Goal: Information Seeking & Learning: Check status

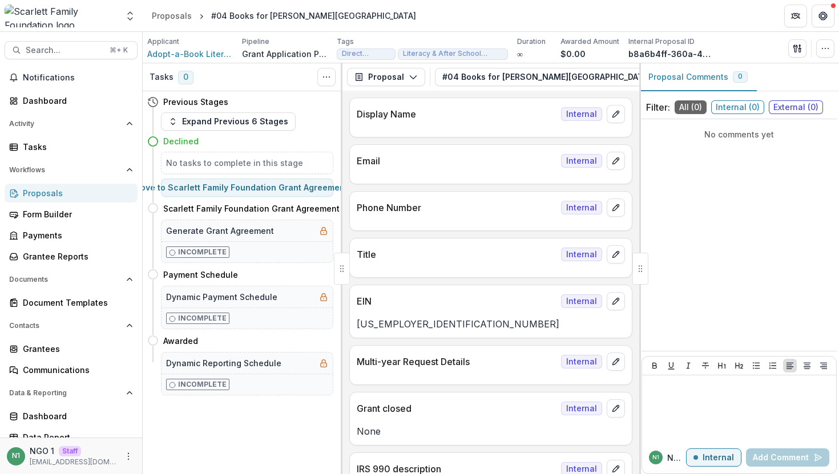
scroll to position [3600, 0]
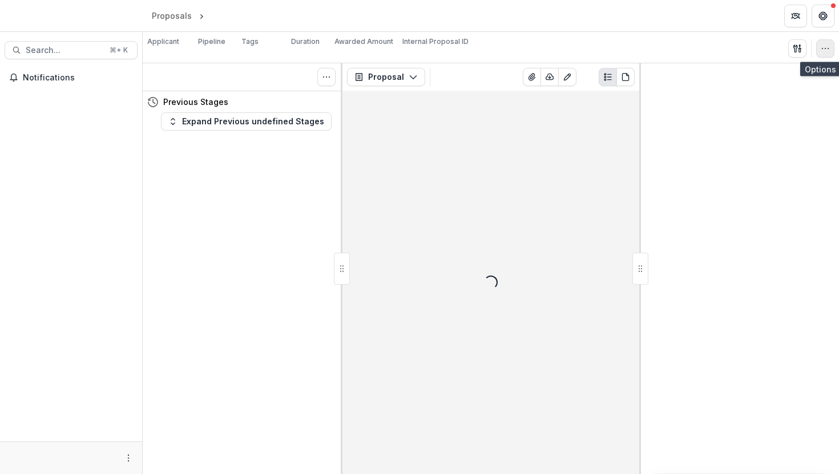
click at [831, 41] on button "button" at bounding box center [825, 48] width 18 height 18
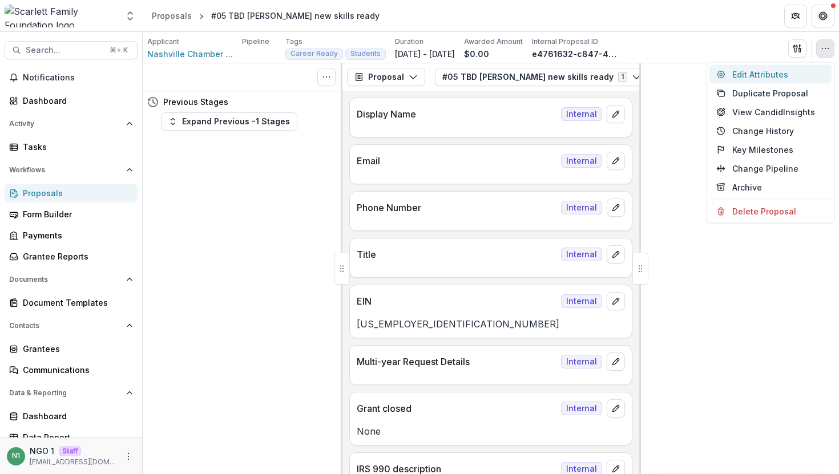
click at [778, 74] on button "Edit Attributes" at bounding box center [771, 74] width 122 height 19
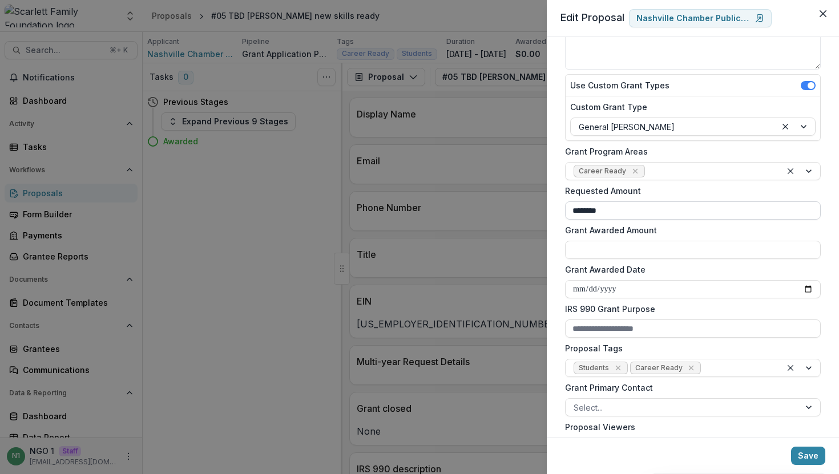
scroll to position [167, 0]
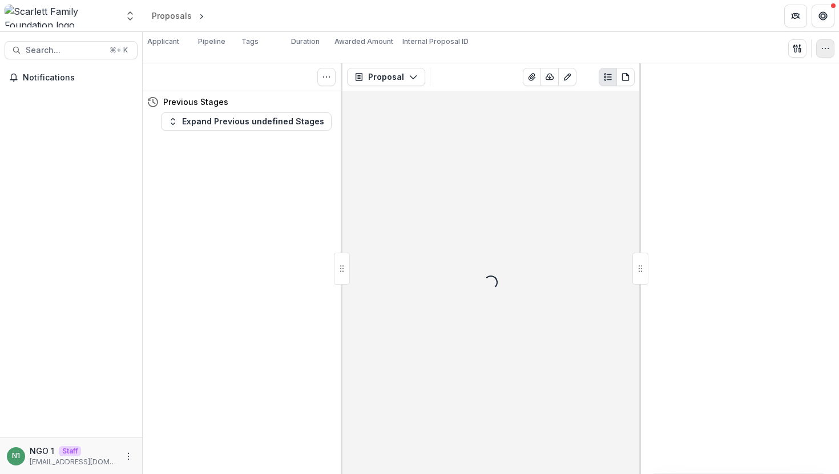
click at [823, 46] on icon "button" at bounding box center [825, 48] width 9 height 9
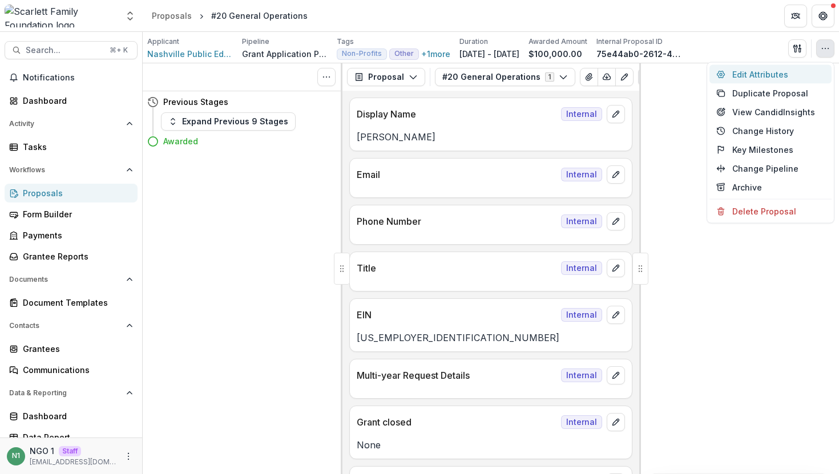
click at [758, 73] on button "Edit Attributes" at bounding box center [771, 74] width 122 height 19
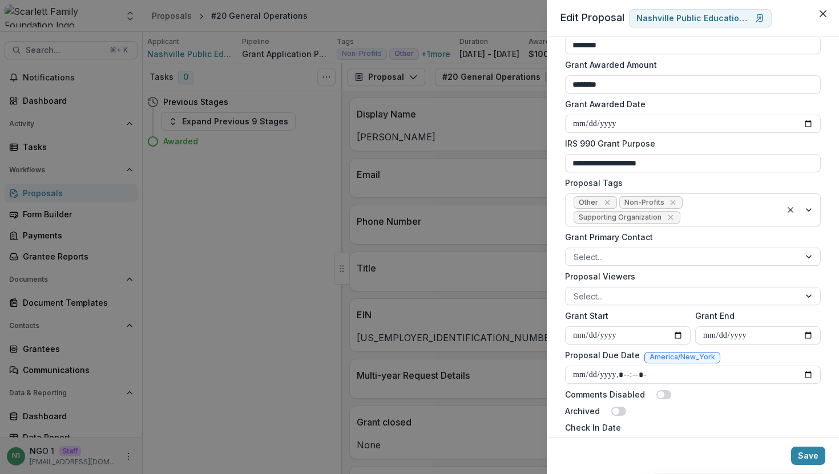
scroll to position [293, 0]
click at [279, 171] on div "**********" at bounding box center [419, 237] width 839 height 474
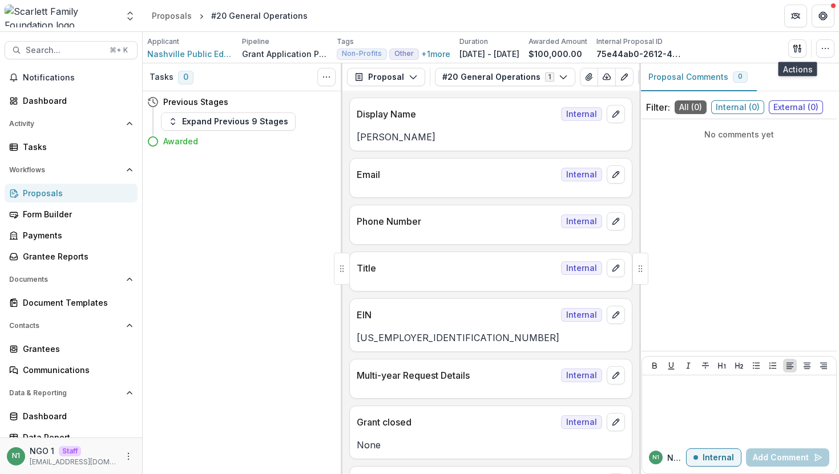
scroll to position [9, 0]
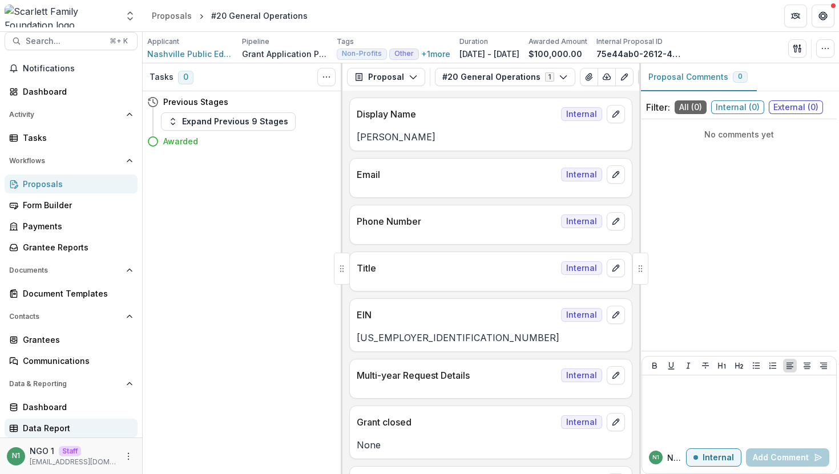
click at [61, 423] on div "Data Report" at bounding box center [76, 429] width 106 height 12
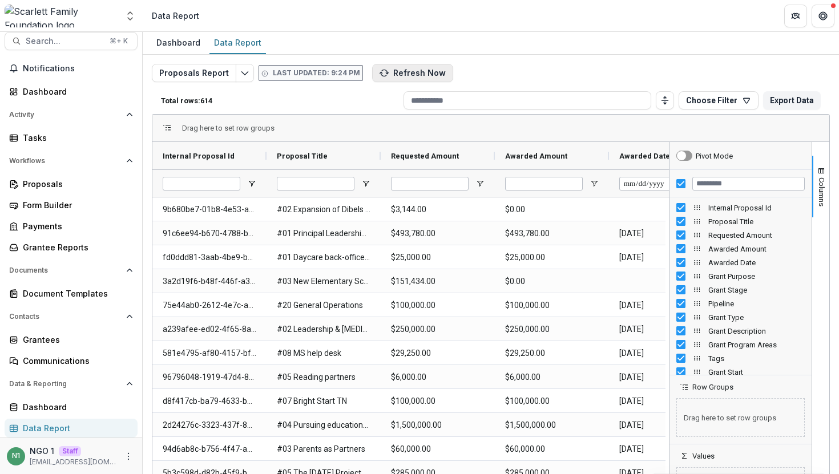
click at [400, 78] on button "Refresh Now" at bounding box center [412, 73] width 81 height 18
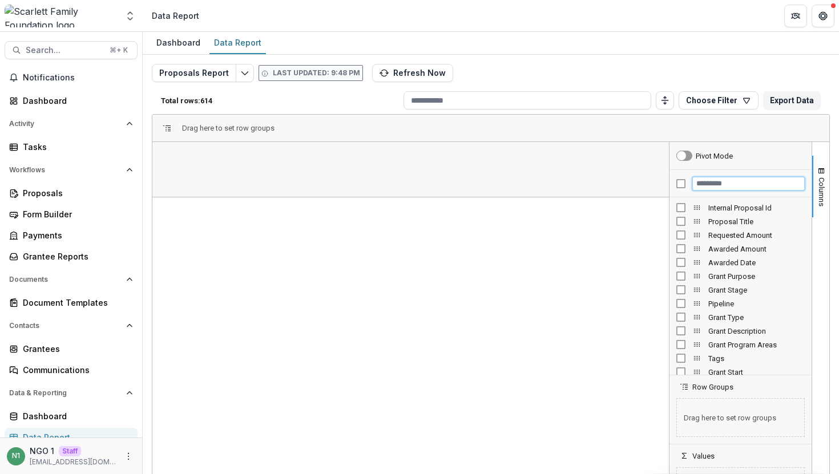
click at [707, 184] on input "Filter Columns Input" at bounding box center [749, 184] width 112 height 14
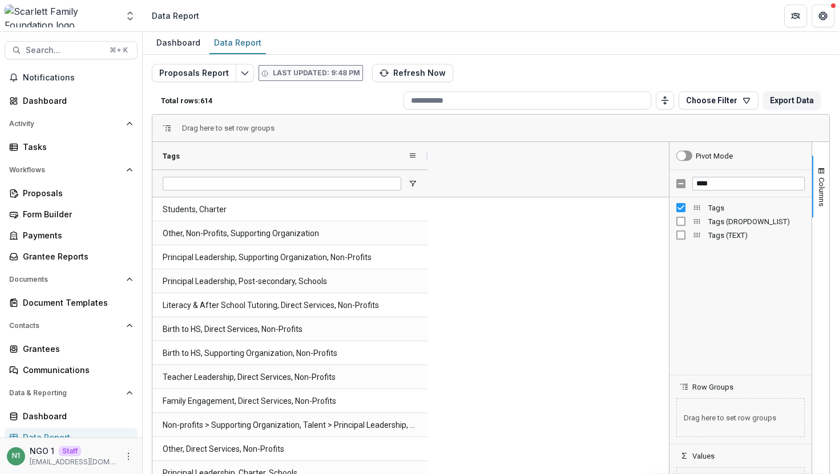
drag, startPoint x: 265, startPoint y: 158, endPoint x: 432, endPoint y: 158, distance: 166.1
click at [430, 158] on div at bounding box center [427, 155] width 5 height 27
click at [715, 180] on input "****" at bounding box center [749, 184] width 112 height 14
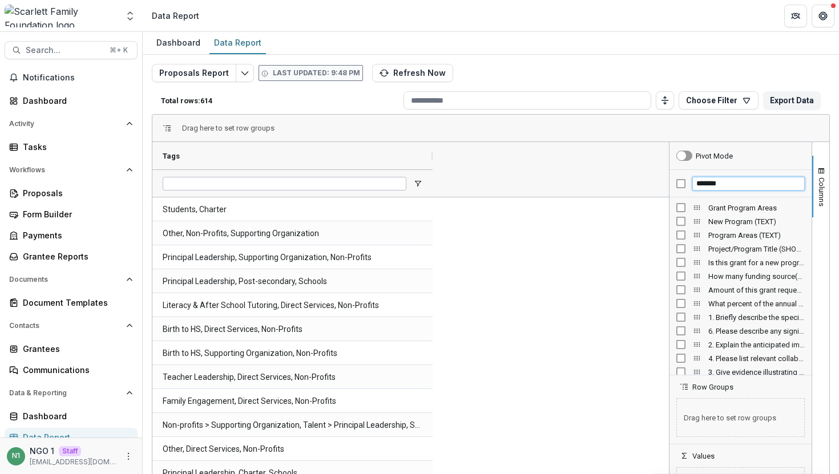
type input "*******"
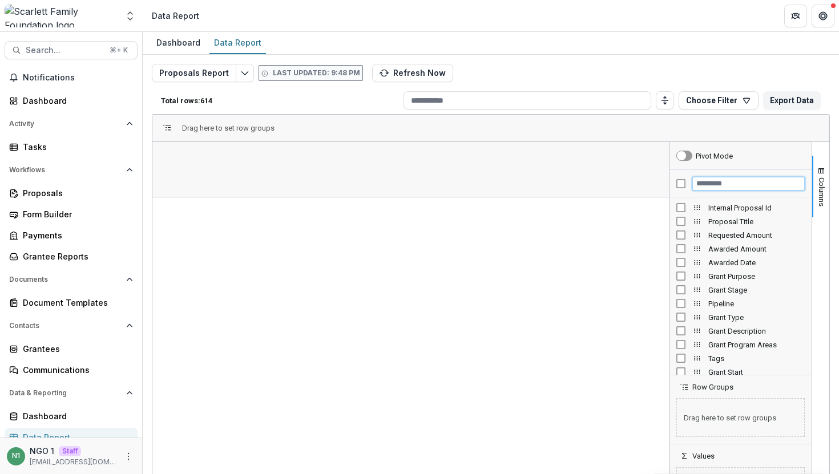
click at [700, 184] on input "Filter Columns Input" at bounding box center [749, 184] width 112 height 14
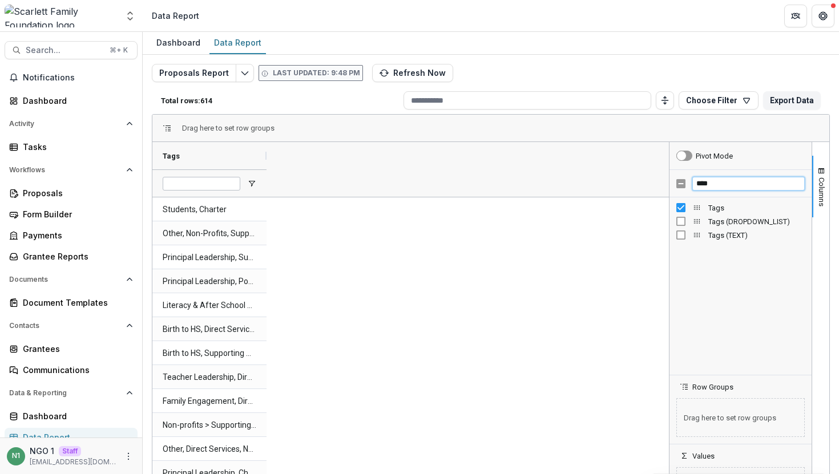
click at [712, 185] on input "****" at bounding box center [749, 184] width 112 height 14
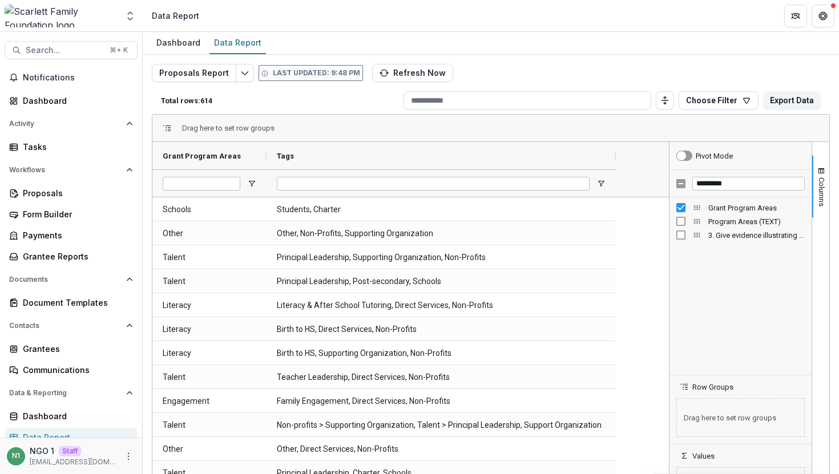
drag, startPoint x: 381, startPoint y: 155, endPoint x: 617, endPoint y: 172, distance: 236.4
click at [617, 172] on div "Grant Program Areas Tags" at bounding box center [385, 169] width 467 height 55
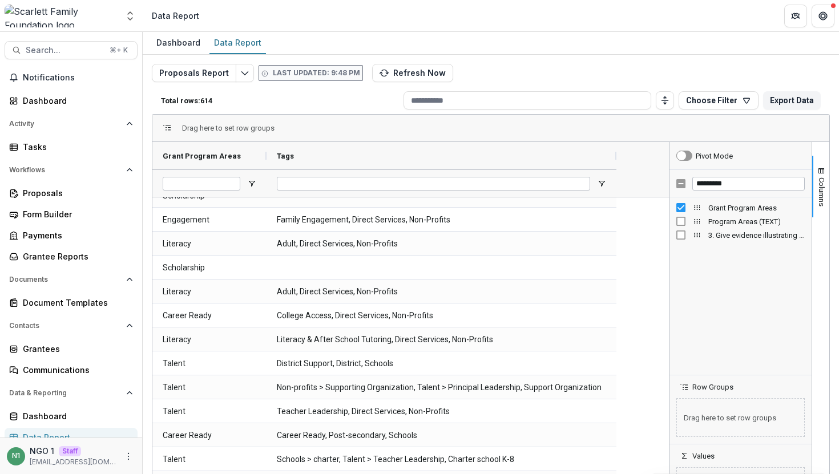
scroll to position [1692, 0]
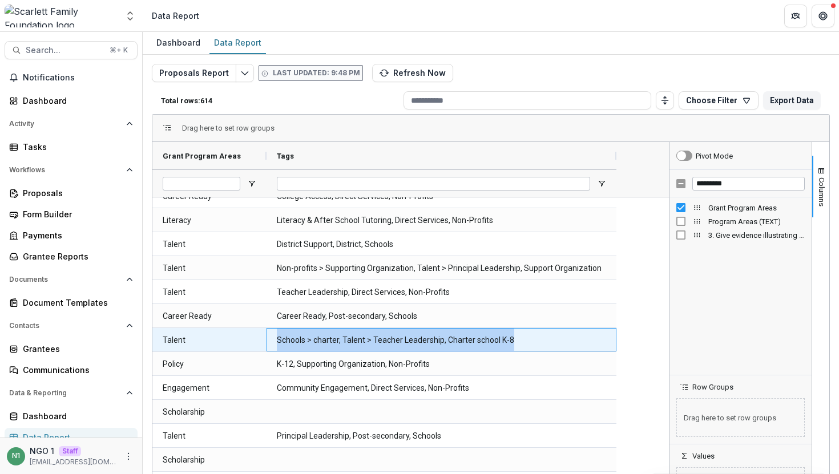
drag, startPoint x: 276, startPoint y: 339, endPoint x: 544, endPoint y: 335, distance: 267.8
click at [544, 335] on Tags-630 "Schools > charter, Talent > Teacher Leadership, Charter school K-8" at bounding box center [441, 340] width 329 height 23
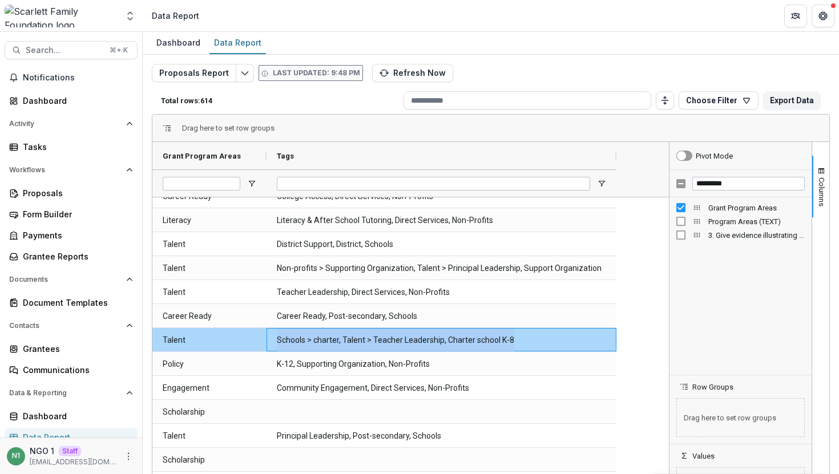
click at [544, 335] on Tags-630 "Schools > charter, Talent > Teacher Leadership, Charter school K-8" at bounding box center [441, 340] width 329 height 23
drag, startPoint x: 542, startPoint y: 339, endPoint x: 531, endPoint y: 342, distance: 11.2
click at [539, 339] on Tags-630 "Schools > charter, Talent > Teacher Leadership, Charter school K-8" at bounding box center [441, 340] width 329 height 23
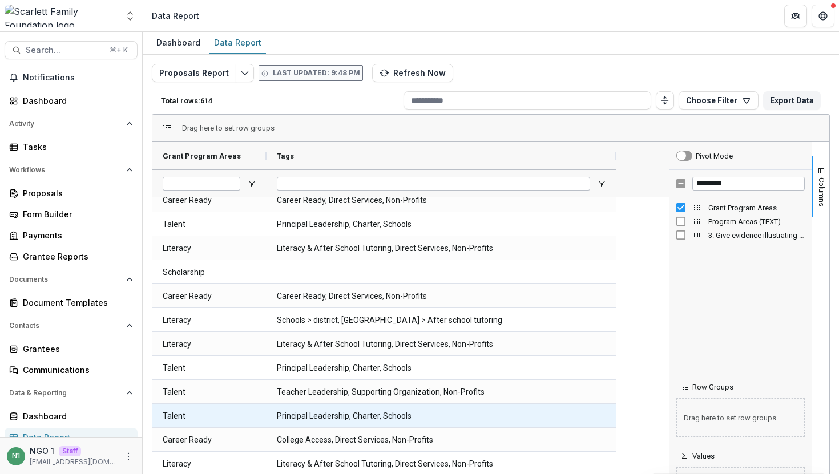
scroll to position [0, 0]
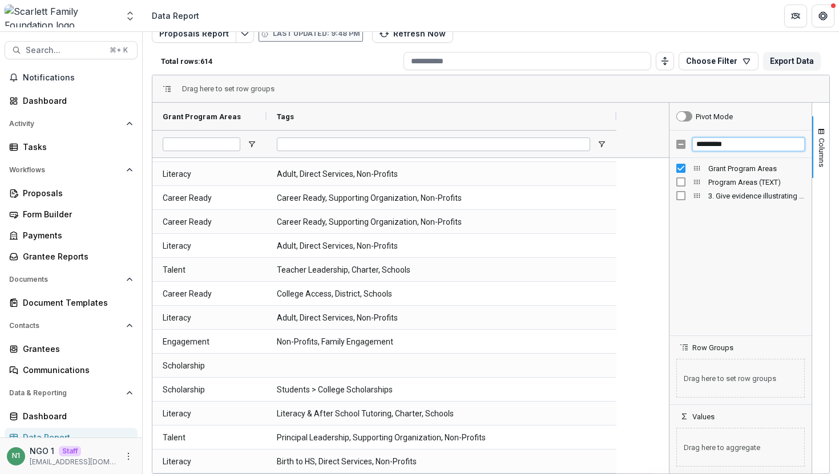
click at [731, 146] on input "*********" at bounding box center [749, 145] width 112 height 14
type input "********"
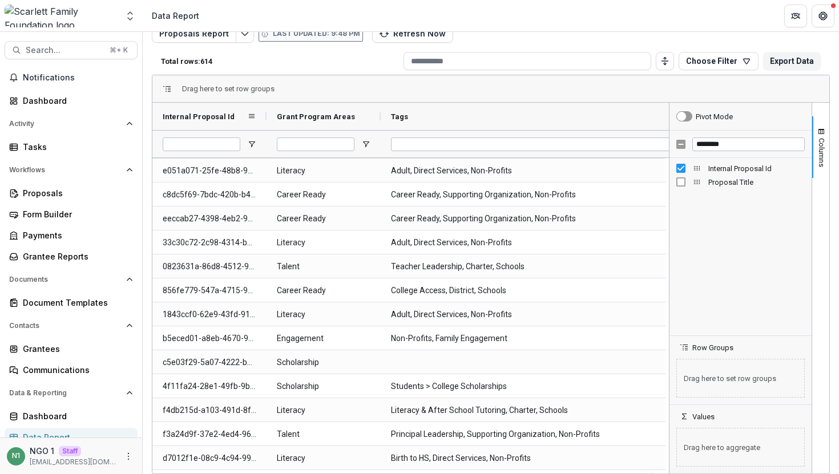
click at [267, 118] on div at bounding box center [266, 116] width 5 height 27
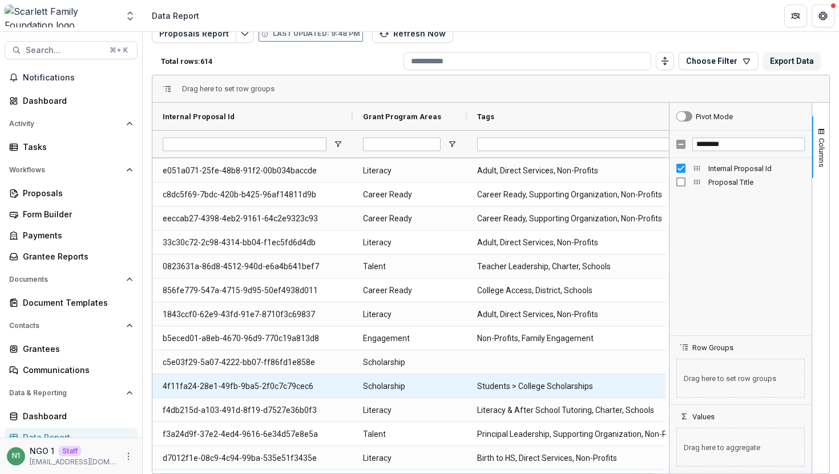
click at [269, 377] on Id-1726 "4f11fa24-28e1-49fb-9ba5-2f0c7c79cec6" at bounding box center [253, 386] width 180 height 23
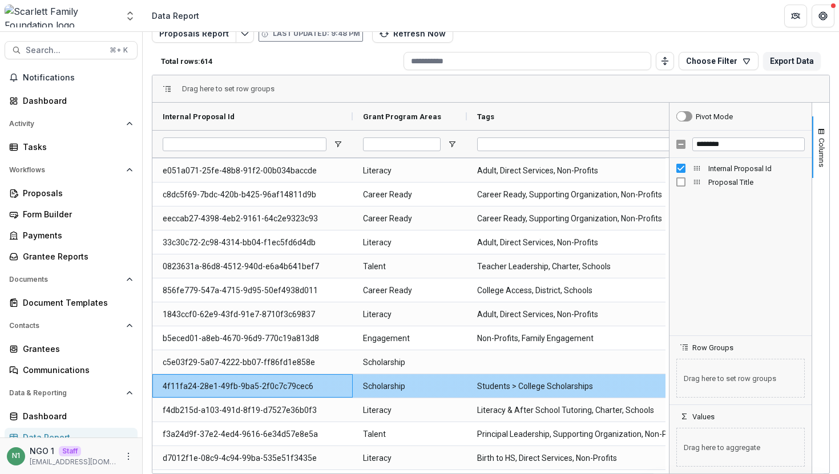
click at [267, 382] on Id-1726 "4f11fa24-28e1-49fb-9ba5-2f0c7c79cec6" at bounding box center [253, 386] width 180 height 23
copy Id-1726 "4f11fa24-28e1-49fb-9ba5-2f0c7c79cec6"
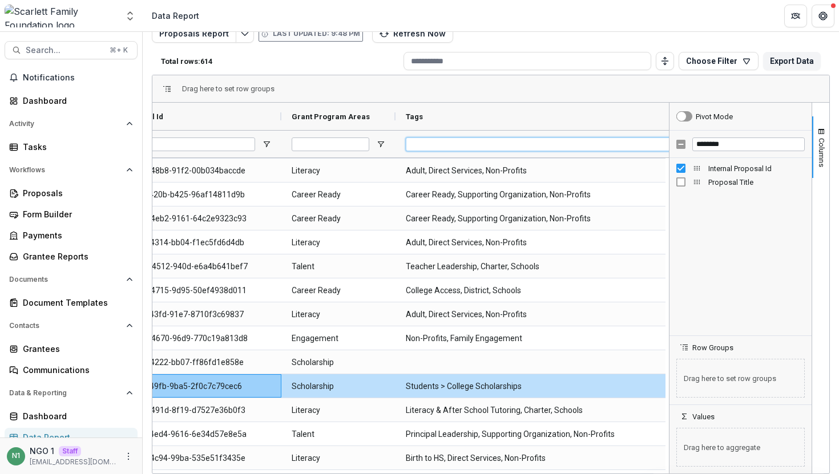
click at [437, 138] on input "Tags Filter Input" at bounding box center [562, 145] width 313 height 14
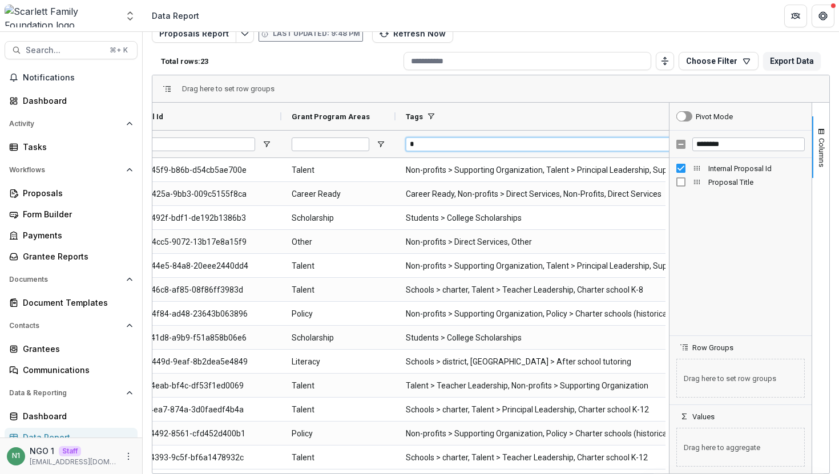
type input "*"
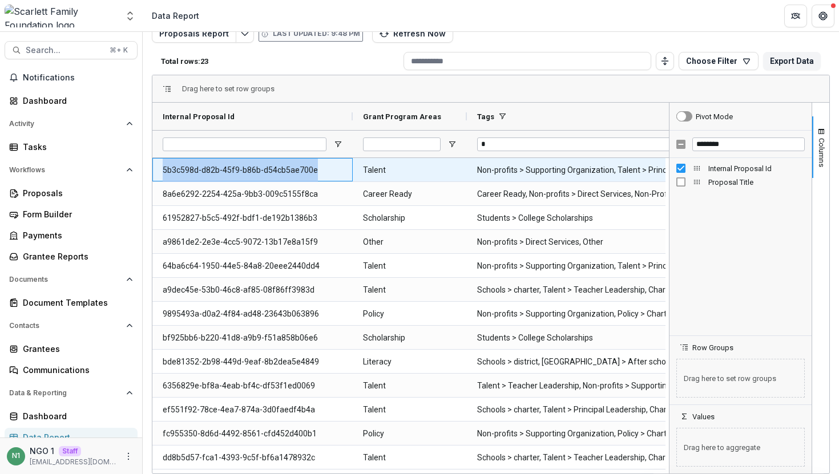
drag, startPoint x: 336, startPoint y: 169, endPoint x: 160, endPoint y: 166, distance: 175.3
click at [160, 166] on div "5b3c598d-d82b-45f9-b86b-d54cb5ae700e" at bounding box center [252, 169] width 200 height 23
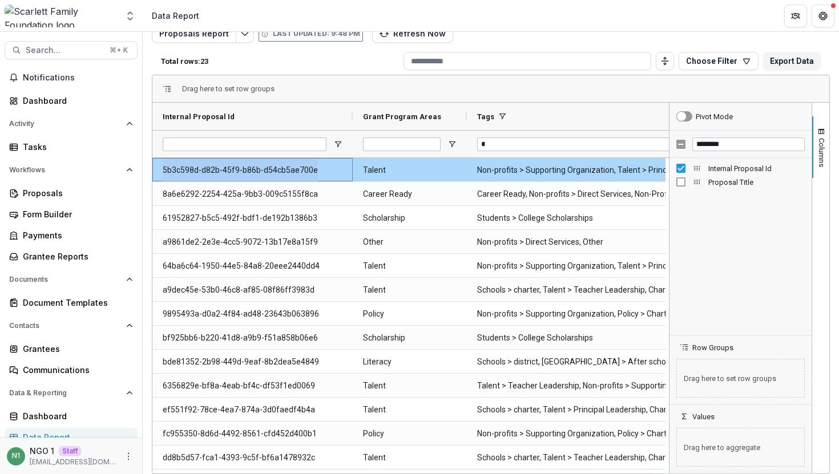
copy Id-1730 "5b3c598d-d82b-45f9-b86b-d54cb5ae700e"
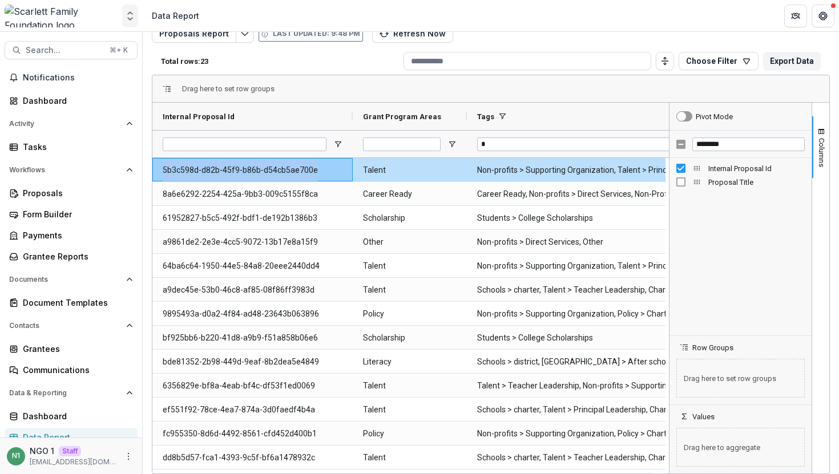
click at [130, 16] on icon "Open entity switcher" at bounding box center [129, 15] width 11 height 11
click at [163, 90] on span at bounding box center [167, 89] width 9 height 9
click at [101, 51] on button "Search... ⌘ + K" at bounding box center [71, 50] width 133 height 18
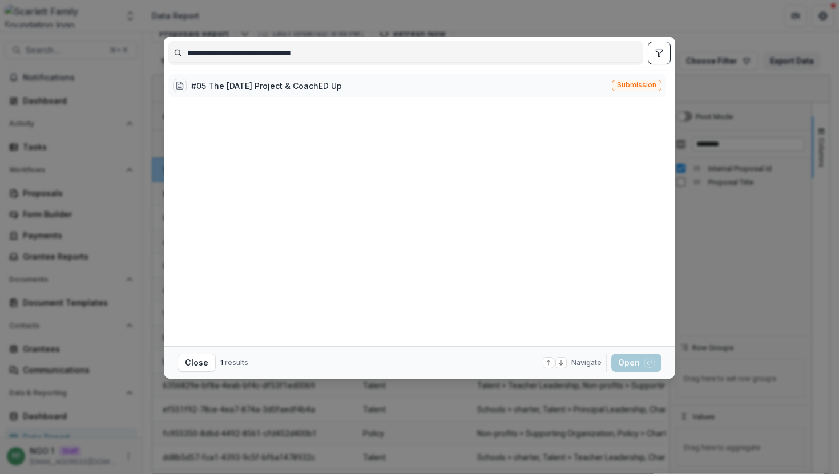
type input "**********"
click at [637, 88] on span "Submission" at bounding box center [636, 85] width 39 height 8
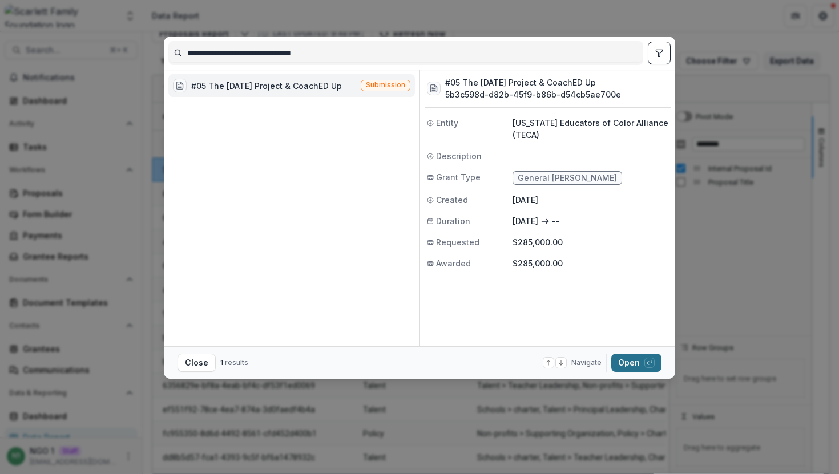
click at [629, 356] on button "Open with enter key" at bounding box center [636, 363] width 50 height 18
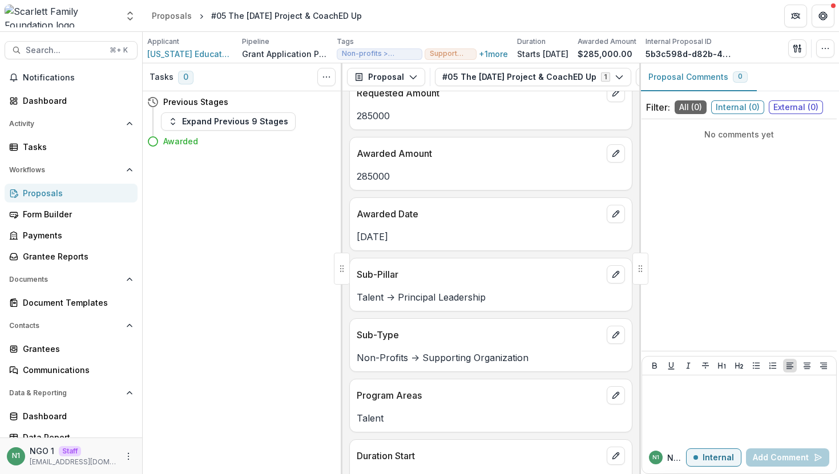
scroll to position [6077, 0]
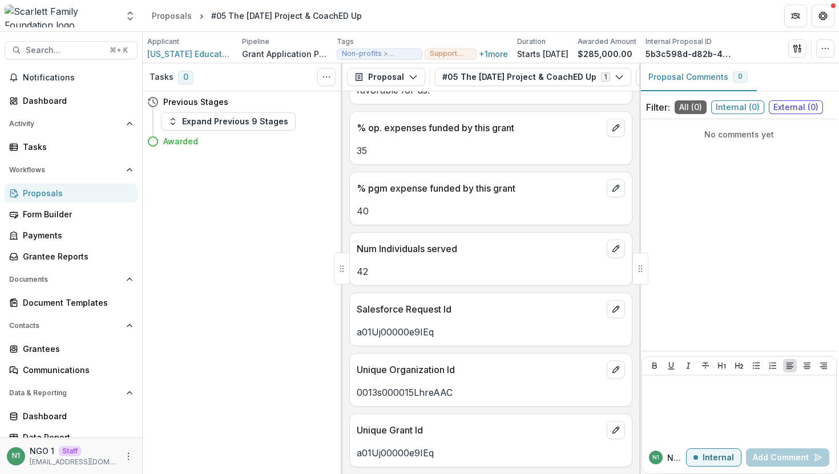
click at [393, 319] on div "a01Uj00000e9IEq" at bounding box center [491, 329] width 282 height 21
copy p "a01Uj00000e9IEq"
drag, startPoint x: 456, startPoint y: 278, endPoint x: 354, endPoint y: 277, distance: 102.2
click at [354, 293] on div "Salesforce Request Id" at bounding box center [491, 305] width 282 height 25
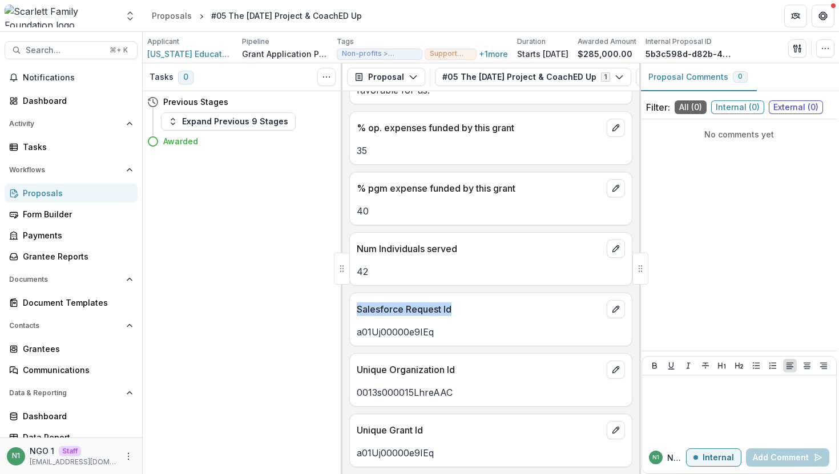
copy p "Salesforce Request Id"
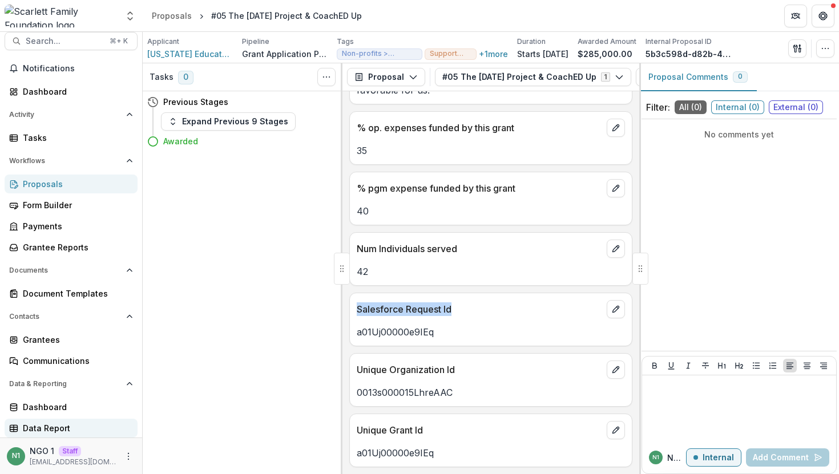
click at [63, 427] on div "Data Report" at bounding box center [76, 429] width 106 height 12
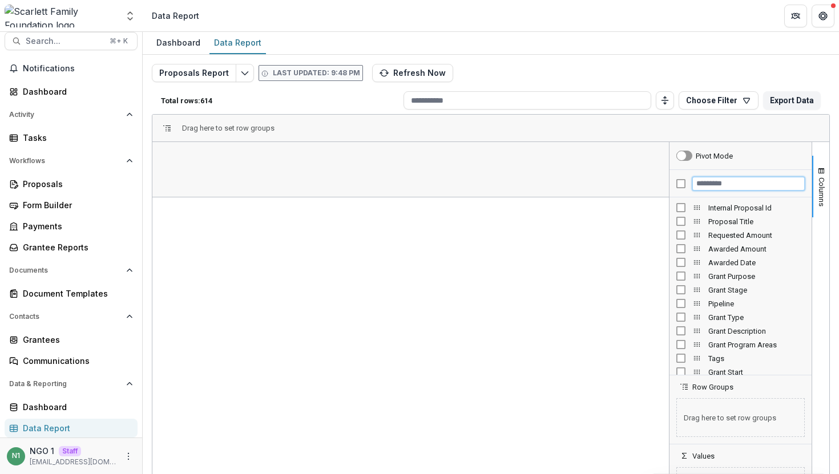
click at [711, 183] on input "Filter Columns Input" at bounding box center [749, 184] width 112 height 14
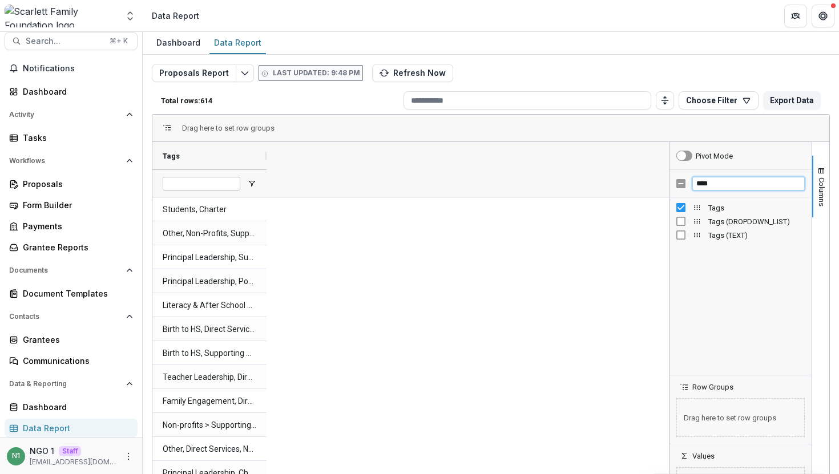
click at [721, 185] on input "****" at bounding box center [749, 184] width 112 height 14
paste input "**********"
type input "**********"
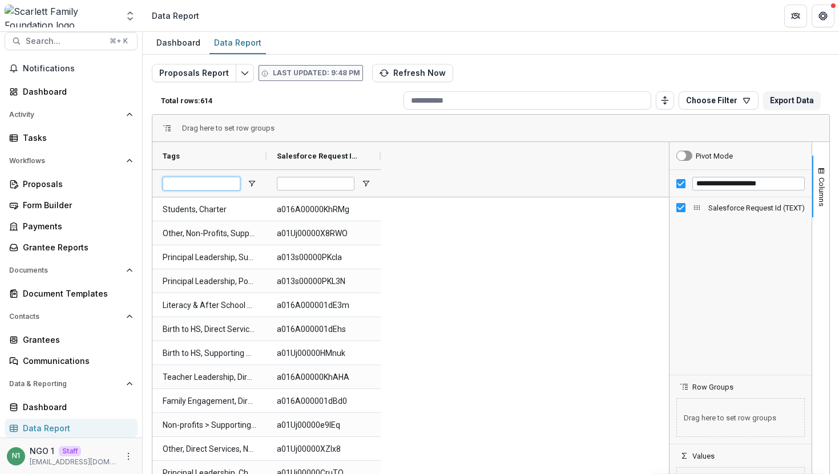
click at [216, 183] on input "Tags Filter Input" at bounding box center [202, 184] width 78 height 14
type input "*"
drag, startPoint x: 381, startPoint y: 156, endPoint x: 458, endPoint y: 156, distance: 77.1
click at [397, 156] on div at bounding box center [394, 155] width 5 height 27
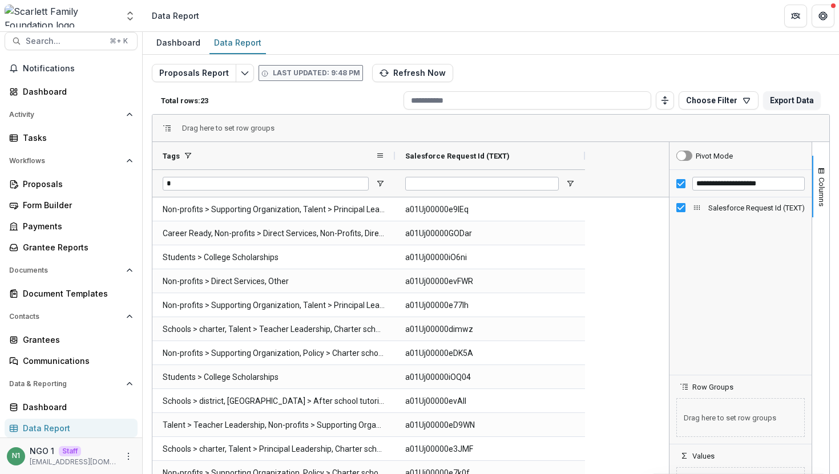
drag, startPoint x: 267, startPoint y: 152, endPoint x: 396, endPoint y: 152, distance: 128.5
click at [396, 152] on div at bounding box center [395, 155] width 5 height 27
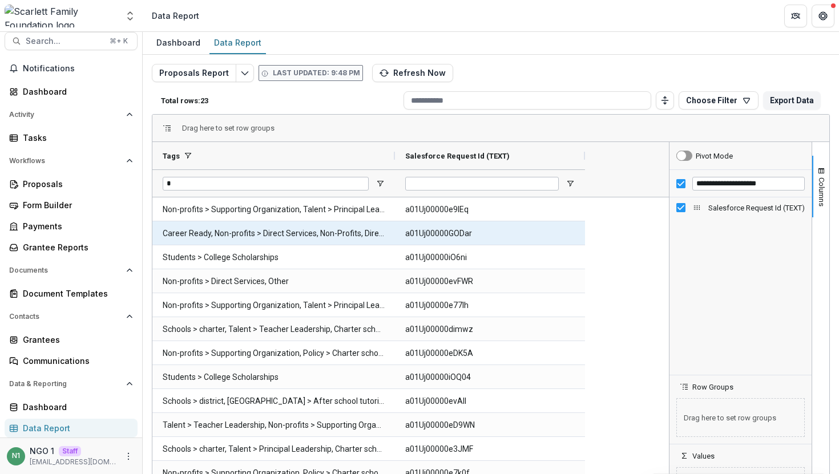
click at [443, 233] on \(TEXT\)-2322 "a01Uj00000GODar" at bounding box center [490, 233] width 170 height 23
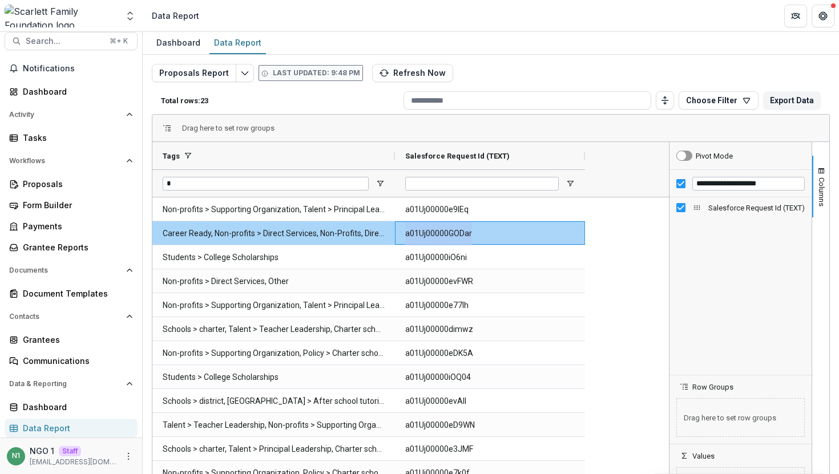
click at [443, 233] on \(TEXT\)-2322 "a01Uj00000GODar" at bounding box center [490, 233] width 170 height 23
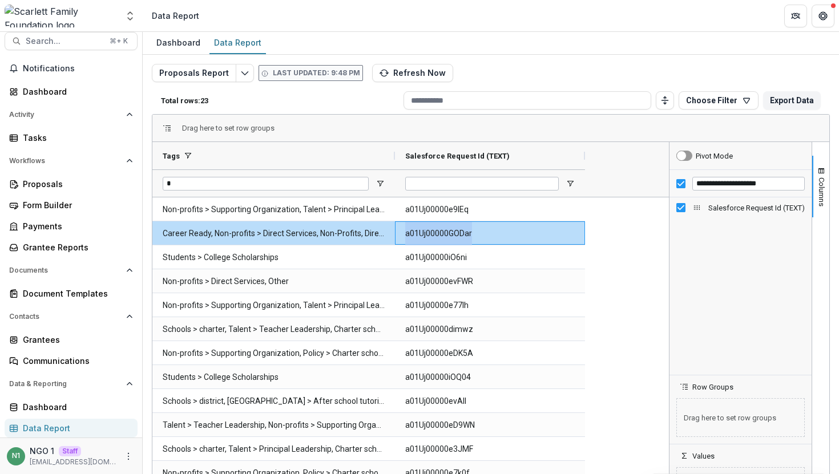
copy \(TEXT\)-2322 "a01Uj00000GODar"
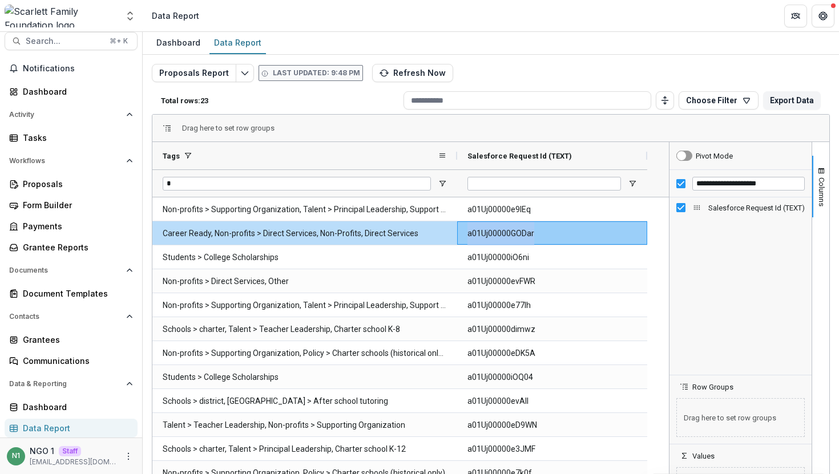
drag, startPoint x: 393, startPoint y: 157, endPoint x: 455, endPoint y: 154, distance: 62.3
click at [455, 155] on div at bounding box center [457, 155] width 5 height 27
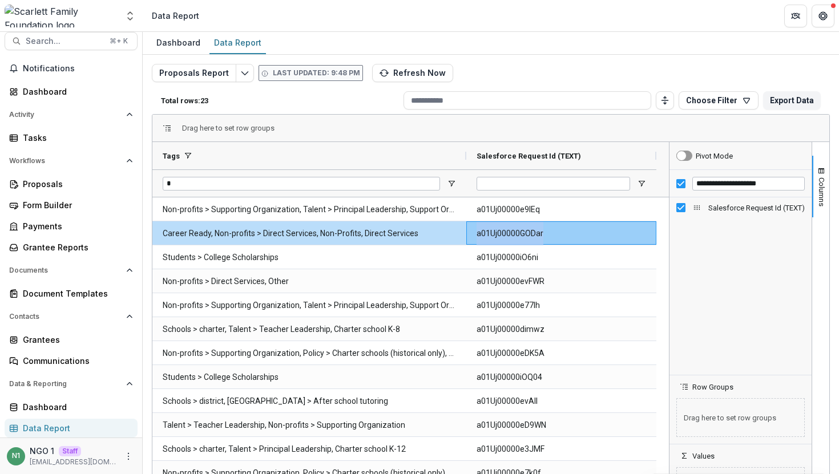
drag, startPoint x: 456, startPoint y: 155, endPoint x: 462, endPoint y: 132, distance: 24.4
click at [463, 132] on div "Drag here to set row groups Drag here to set column labels Tags Salesforce Requ…" at bounding box center [491, 314] width 678 height 400
click at [707, 184] on input "**********" at bounding box center [749, 184] width 112 height 14
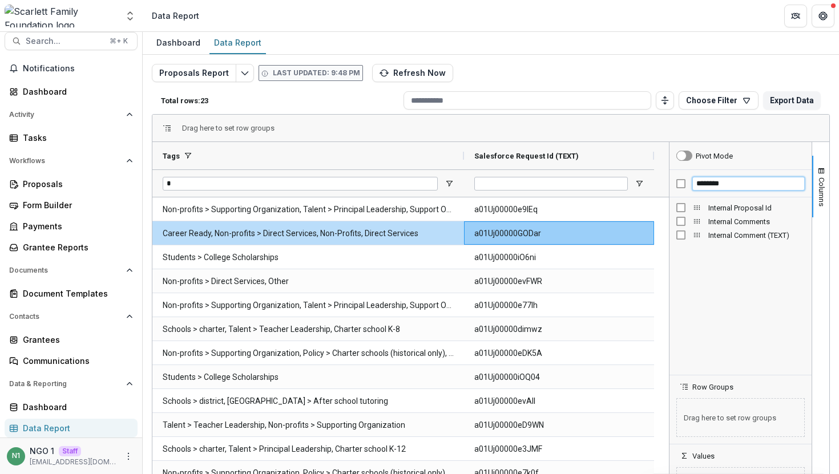
type input "********"
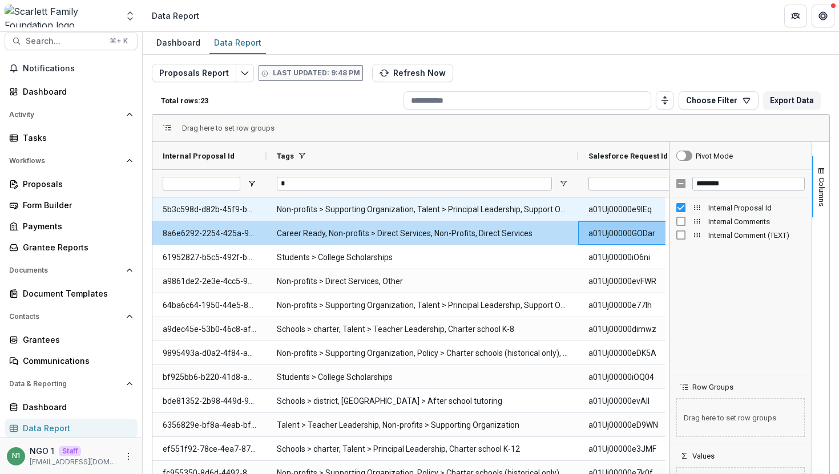
click at [208, 208] on Id-2365 "5b3c598d-d82b-45f9-b86b-d54cb5ae700e" at bounding box center [210, 209] width 94 height 23
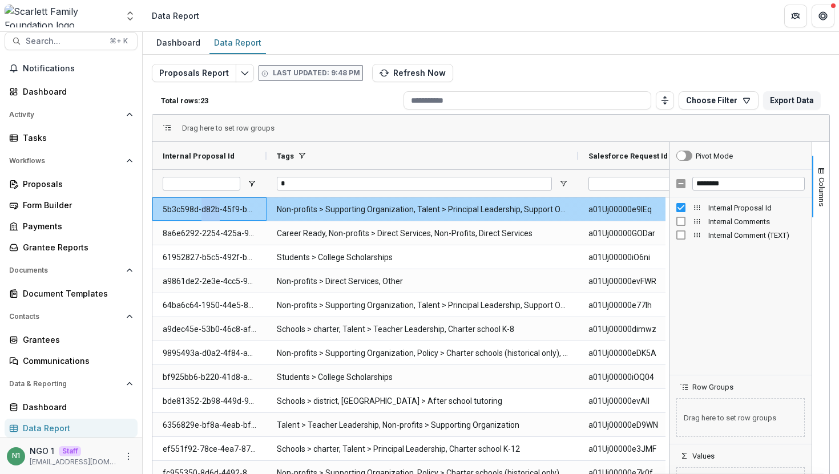
click at [208, 208] on Id-2365 "5b3c598d-d82b-45f9-b86b-d54cb5ae700e" at bounding box center [210, 209] width 94 height 23
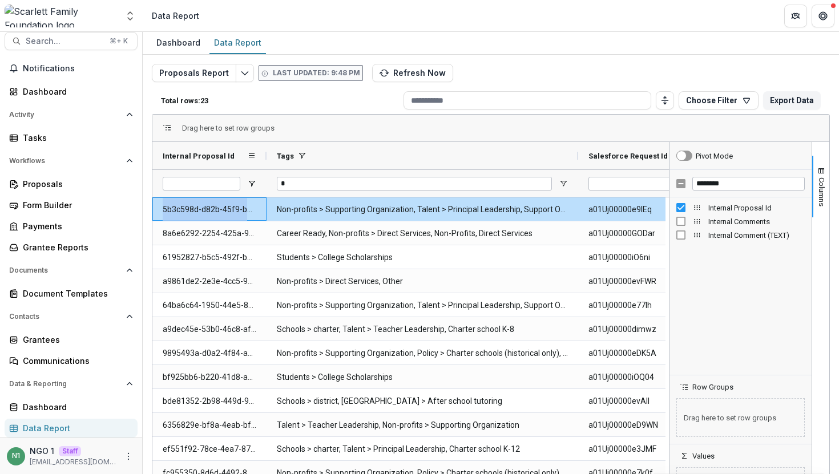
copy Id-2365 "5b3c598d-d82b-45f9-b86b-d54cb5ae700e"
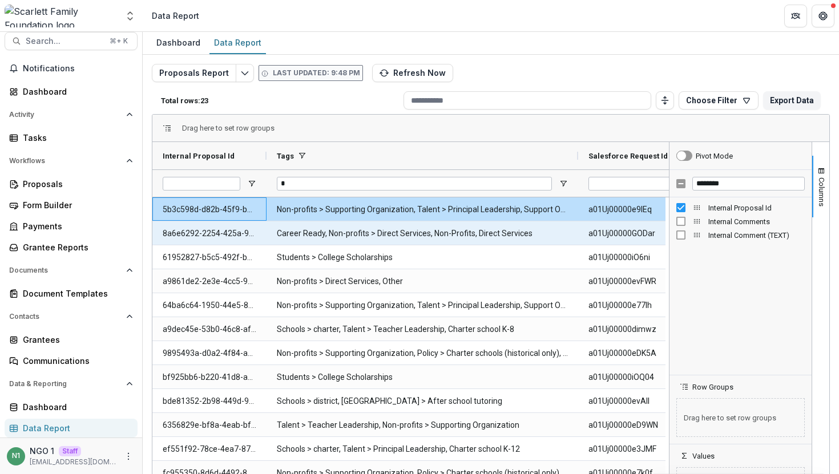
click at [198, 236] on Id-2366 "8a6e6292-2254-425a-9bb3-009c5155f8ca" at bounding box center [210, 233] width 94 height 23
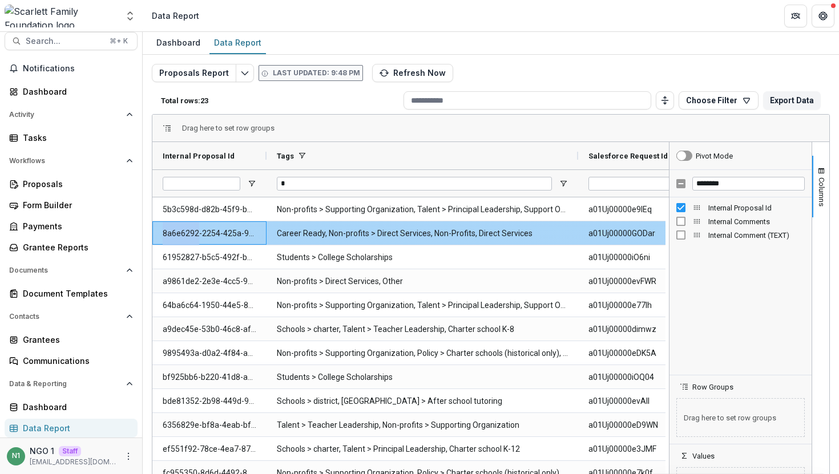
click at [198, 236] on Id-2366 "8a6e6292-2254-425a-9bb3-009c5155f8ca" at bounding box center [210, 233] width 94 height 23
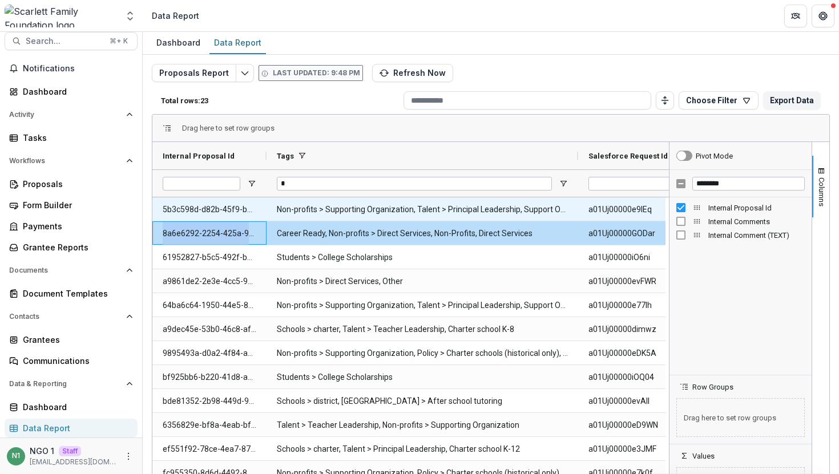
copy Id-2366 "8a6e6292-2254-425a-9bb3-009c5155f8ca"
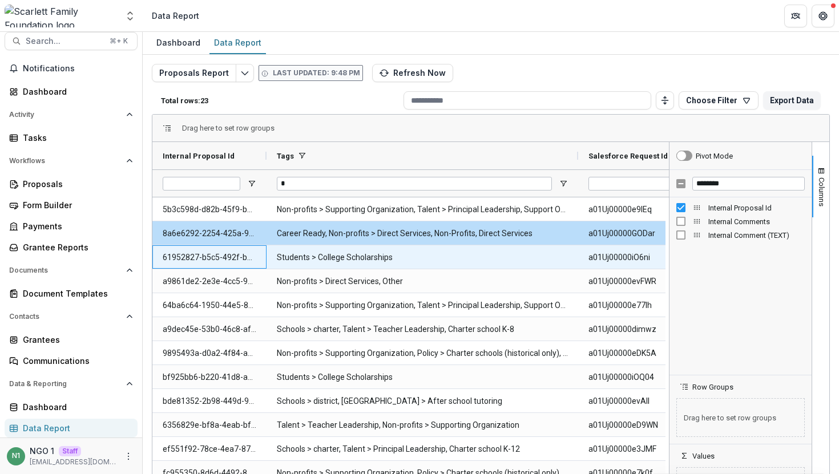
click at [211, 250] on Id-2367 "61952827-b5c5-492f-bdf1-de192b1386b3" at bounding box center [210, 257] width 94 height 23
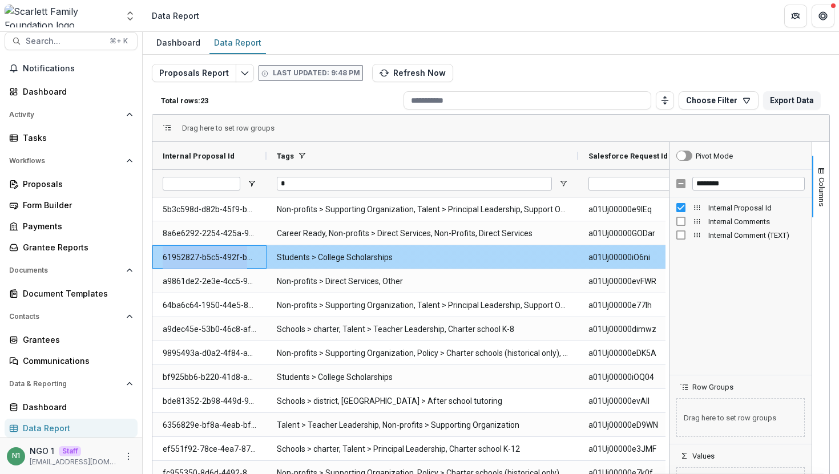
click at [211, 250] on Id-2367 "61952827-b5c5-492f-bdf1-de192b1386b3" at bounding box center [210, 257] width 94 height 23
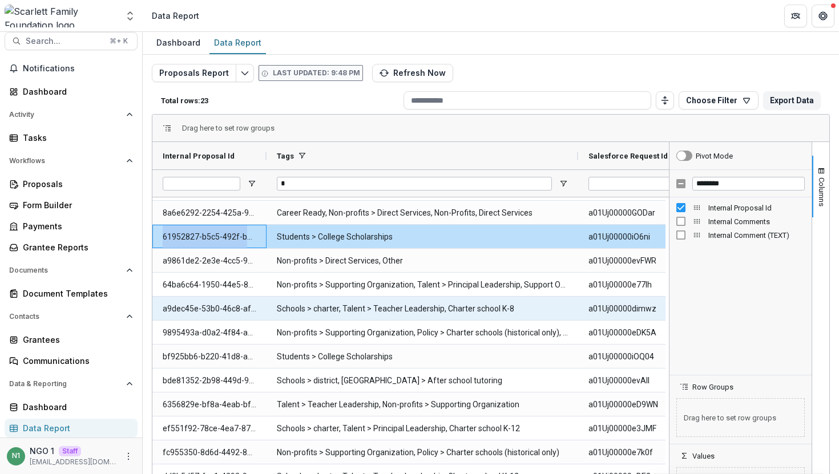
scroll to position [23, 0]
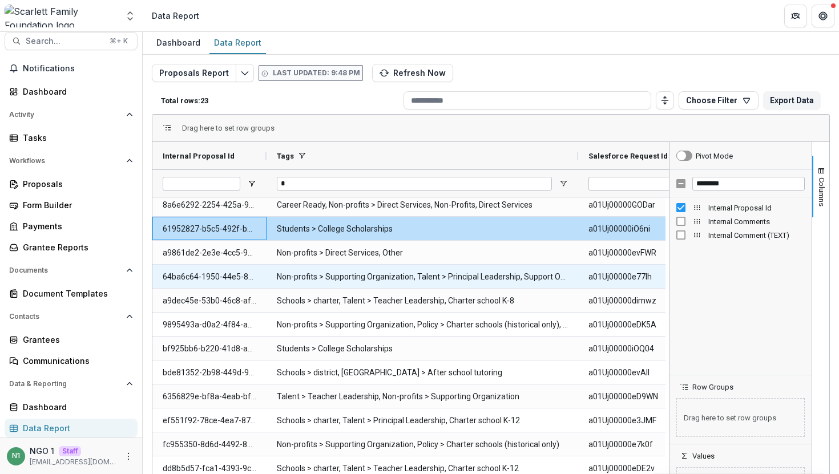
click at [215, 276] on Id-2369 "64ba6c64-1950-44e5-84a8-20eee2440dd4" at bounding box center [210, 276] width 94 height 23
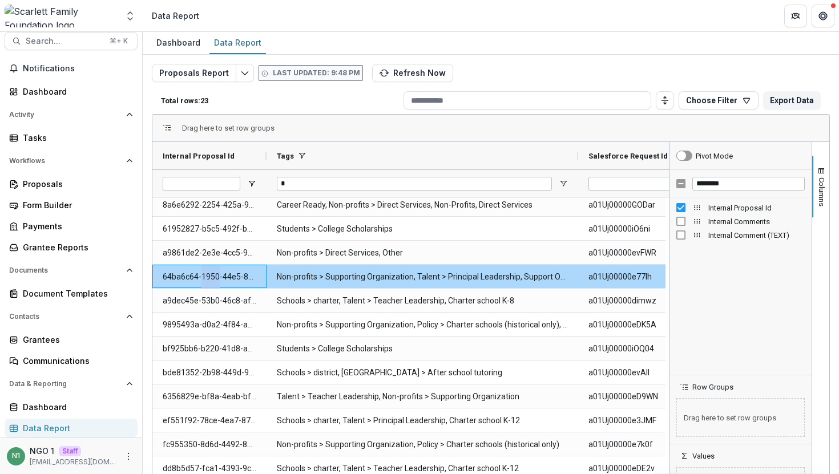
click at [215, 276] on Id-2369 "64ba6c64-1950-44e5-84a8-20eee2440dd4" at bounding box center [210, 276] width 94 height 23
copy Id-2369 "64ba6c64-1950-44e5-84a8-20eee2440dd4"
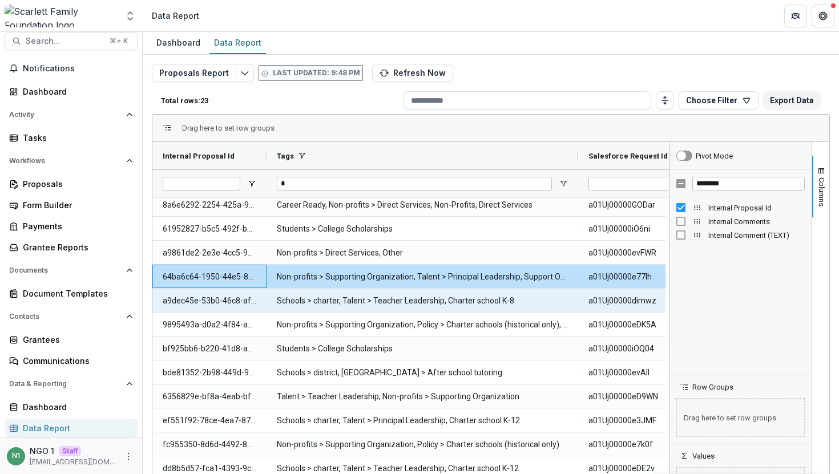
click at [222, 300] on Id-2370 "a9dec45e-53b0-46c8-af85-08f86ff3983d" at bounding box center [210, 300] width 94 height 23
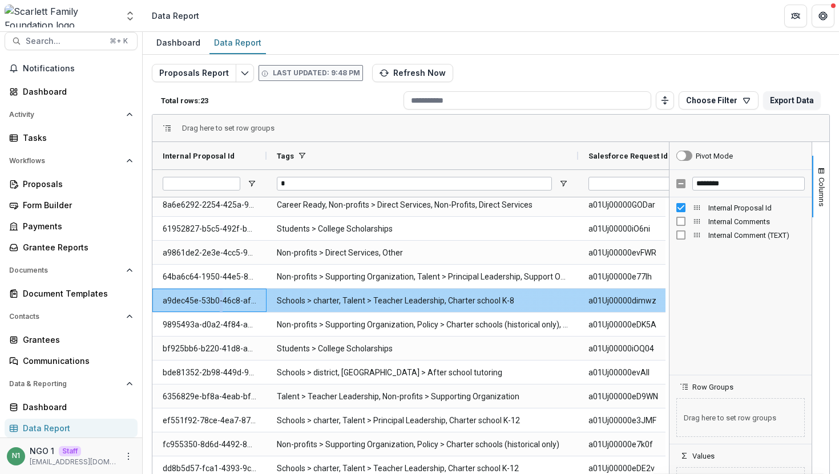
click at [222, 300] on Id-2370 "a9dec45e-53b0-46c8-af85-08f86ff3983d" at bounding box center [210, 300] width 94 height 23
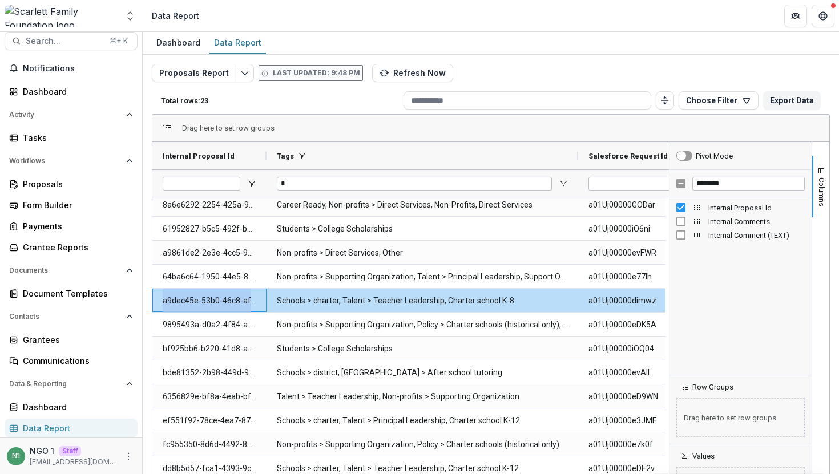
copy Id-2370 "a9dec45e-53b0-46c8-af85-08f86ff3983d"
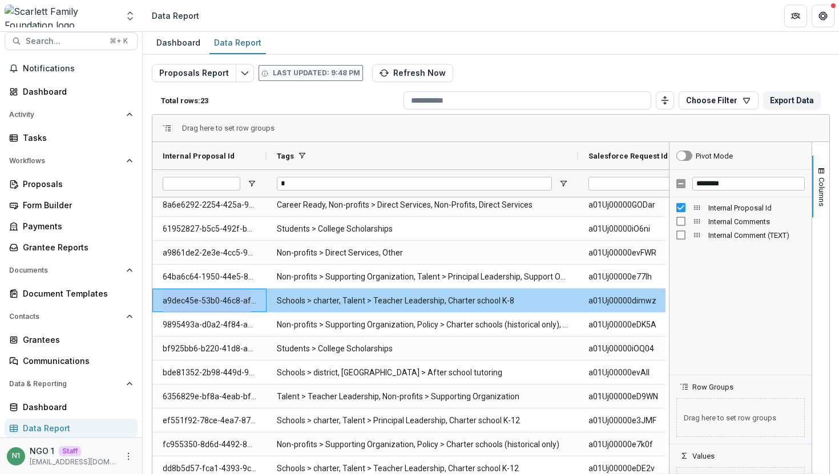
scroll to position [239, 0]
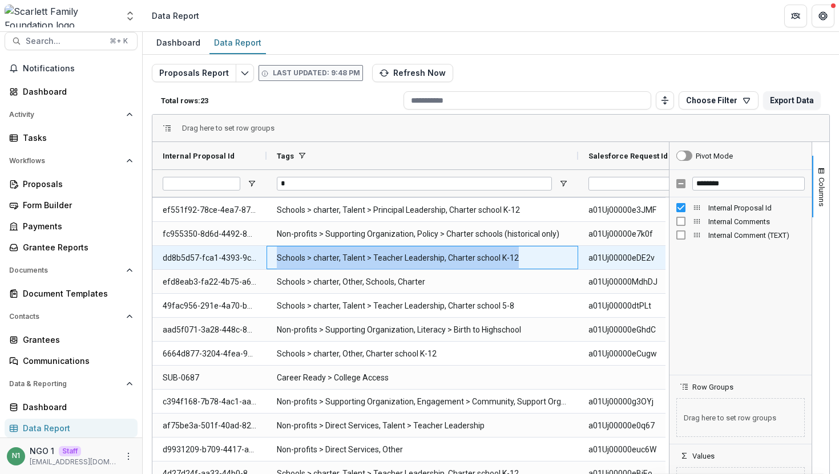
drag, startPoint x: 543, startPoint y: 257, endPoint x: 273, endPoint y: 256, distance: 270.1
click at [273, 256] on div "Schools > charter, Talent > Teacher Leadership, Charter school K-12" at bounding box center [423, 257] width 312 height 23
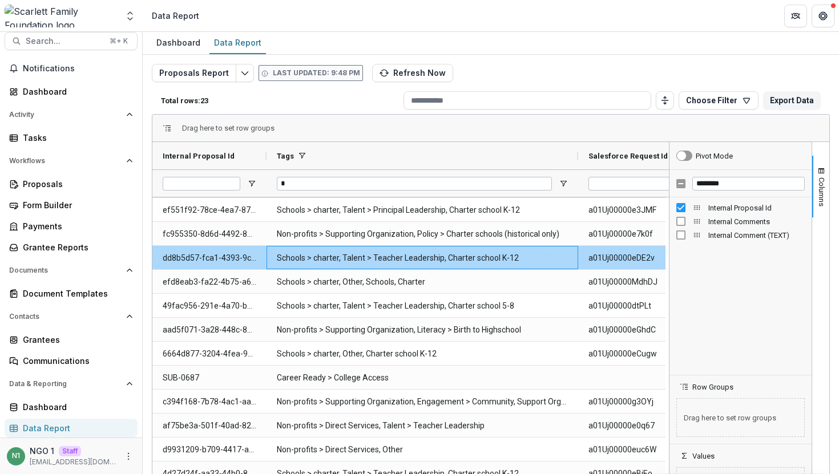
click at [274, 260] on div "Schools > charter, Talent > Teacher Leadership, Charter school K-12" at bounding box center [423, 257] width 312 height 23
drag, startPoint x: 274, startPoint y: 260, endPoint x: 575, endPoint y: 267, distance: 301.0
click at [575, 267] on div "Schools > charter, Talent > Teacher Leadership, Charter school K-12" at bounding box center [423, 257] width 312 height 23
click at [553, 263] on Tags-2343 "Schools > charter, Talent > Teacher Leadership, Charter school K-12" at bounding box center [422, 258] width 291 height 23
drag, startPoint x: 553, startPoint y: 263, endPoint x: 277, endPoint y: 257, distance: 276.4
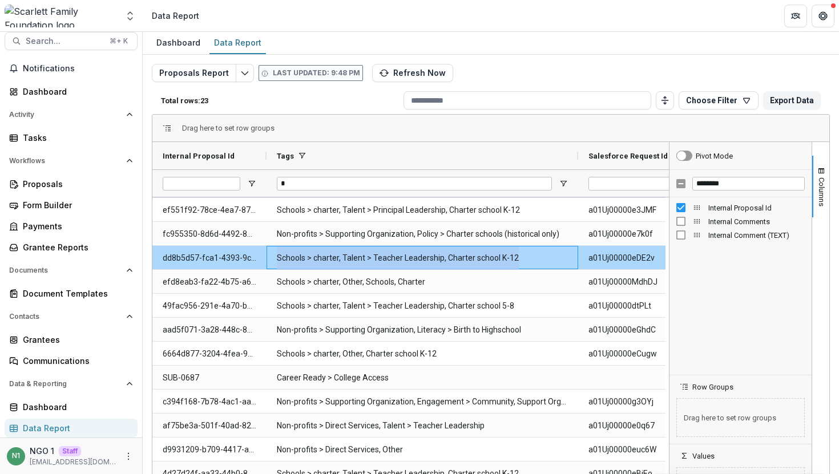
click at [277, 257] on Tags-2343 "Schools > charter, Talent > Teacher Leadership, Charter school K-12" at bounding box center [422, 258] width 291 height 23
click at [281, 257] on Tags-2343 "Schools > charter, Talent > Teacher Leadership, Charter school K-12" at bounding box center [422, 258] width 291 height 23
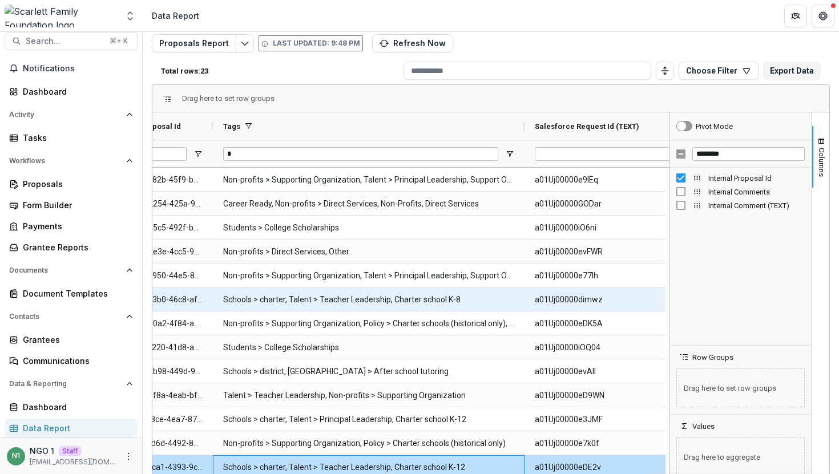
scroll to position [0, 87]
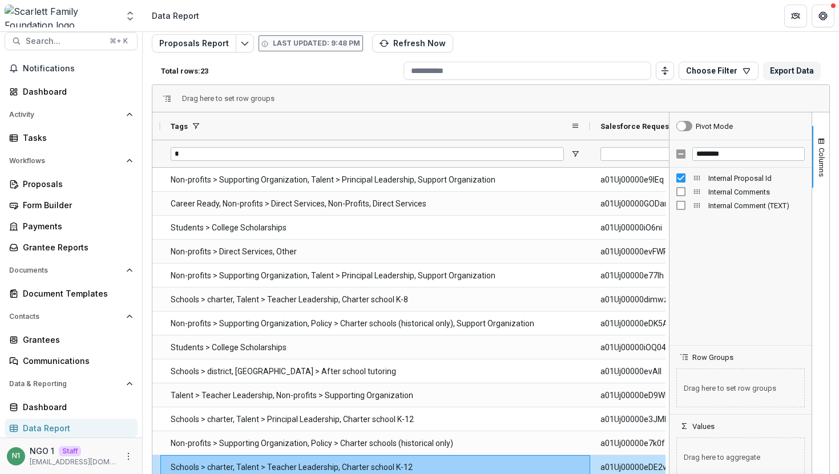
drag, startPoint x: 471, startPoint y: 130, endPoint x: 589, endPoint y: 121, distance: 118.0
click at [589, 121] on div at bounding box center [590, 125] width 5 height 27
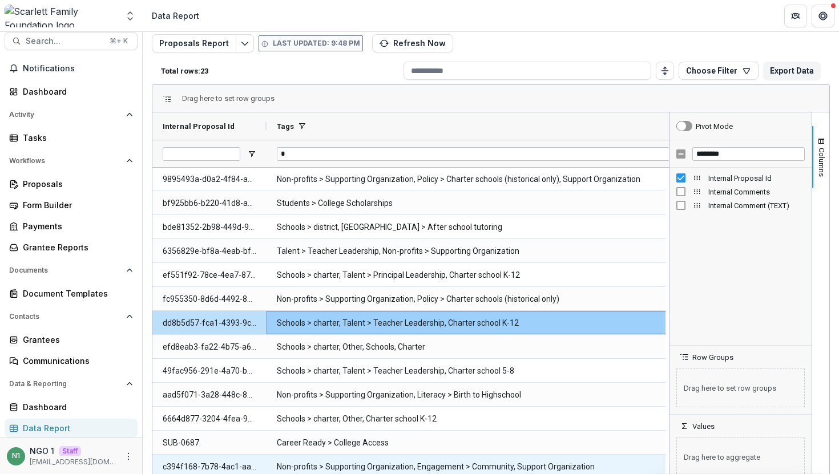
scroll to position [239, 0]
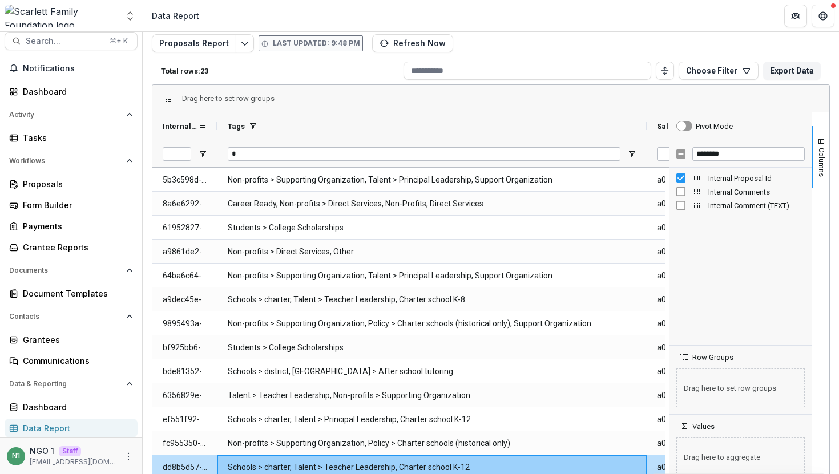
drag, startPoint x: 265, startPoint y: 125, endPoint x: 217, endPoint y: 128, distance: 48.6
click at [216, 127] on div at bounding box center [217, 125] width 5 height 27
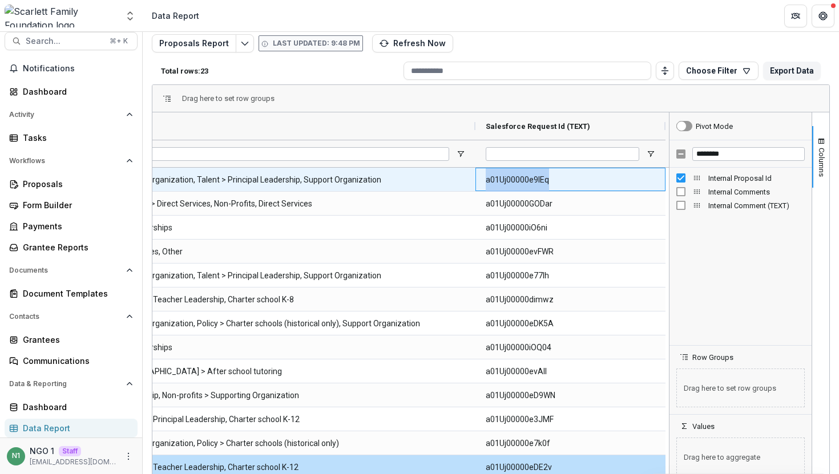
drag, startPoint x: 475, startPoint y: 182, endPoint x: 605, endPoint y: 182, distance: 130.2
click at [605, 182] on div "a01Uj00000e9IEq" at bounding box center [571, 179] width 190 height 23
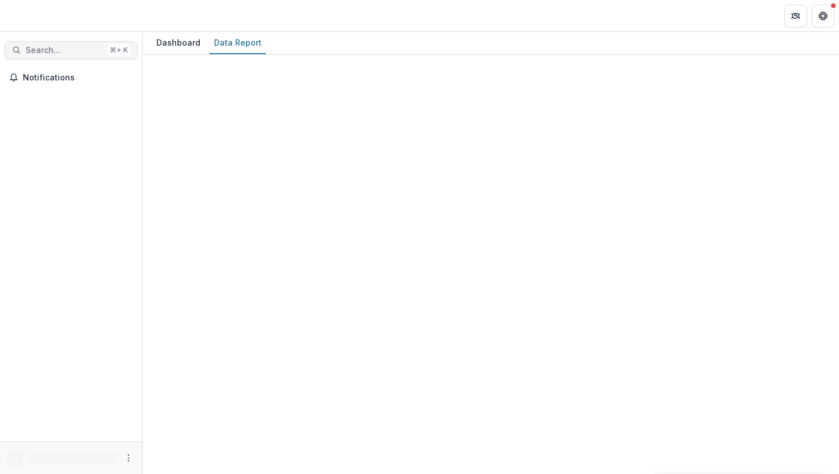
click at [83, 49] on span "Search..." at bounding box center [64, 51] width 77 height 10
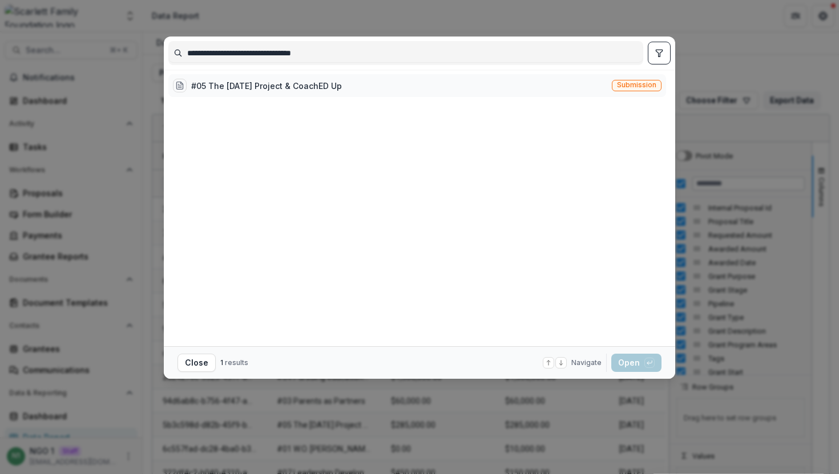
type input "**********"
click at [630, 84] on span "Submission" at bounding box center [636, 85] width 39 height 8
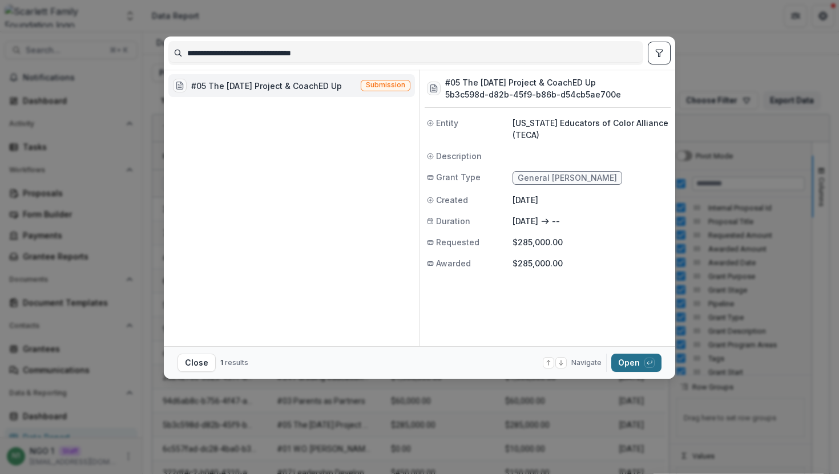
click at [633, 358] on button "Open with enter key" at bounding box center [636, 363] width 50 height 18
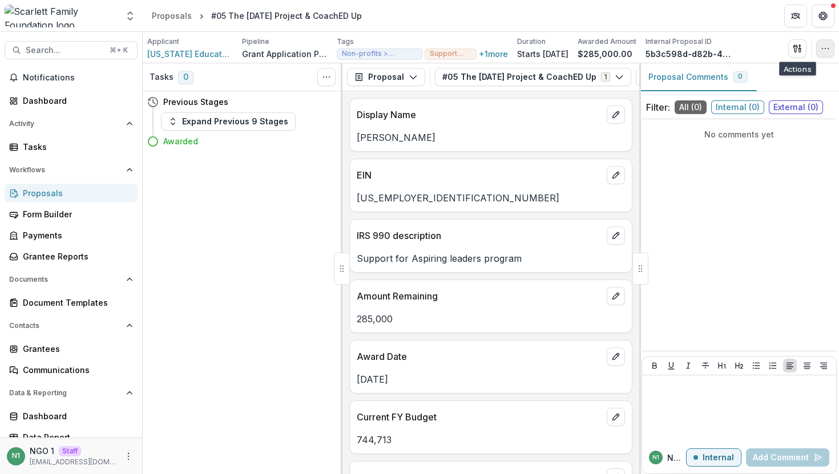
click at [819, 45] on button "button" at bounding box center [825, 48] width 18 height 18
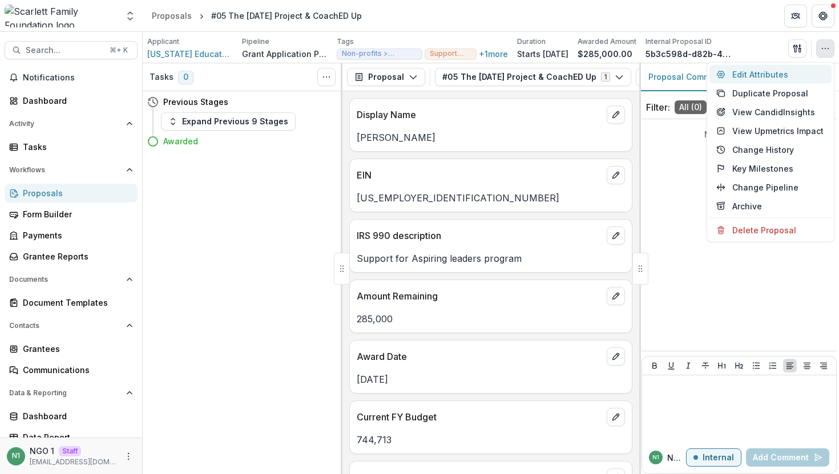
click at [787, 69] on button "Edit Attributes" at bounding box center [771, 74] width 122 height 19
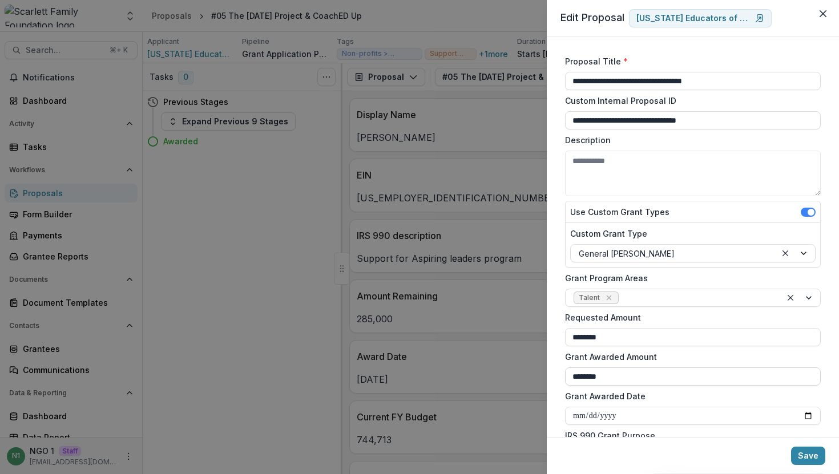
scroll to position [323, 0]
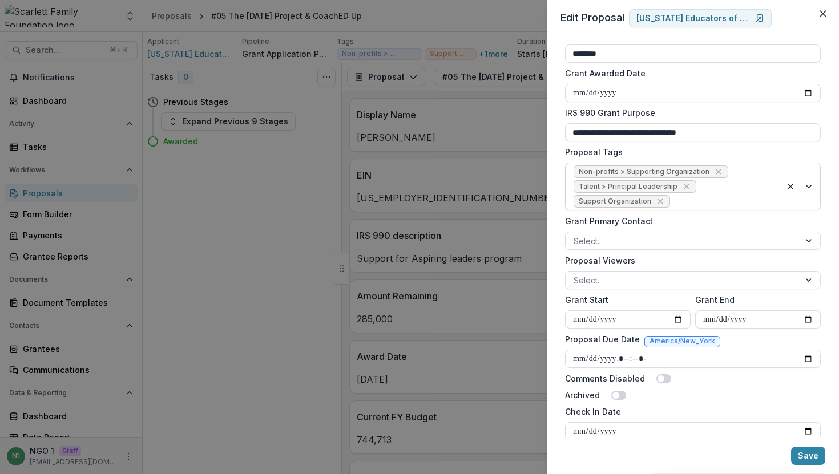
click at [654, 174] on span "Non-profits > Supporting Organization" at bounding box center [644, 172] width 131 height 8
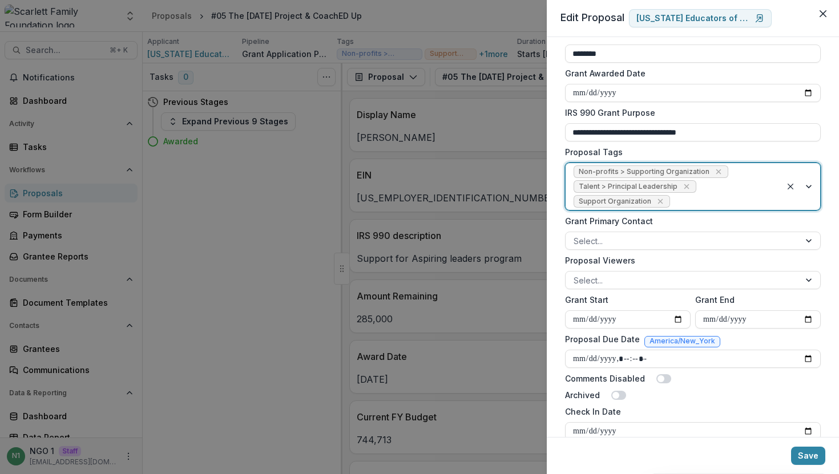
click at [654, 174] on span "Non-profits > Supporting Organization" at bounding box center [644, 172] width 131 height 8
click at [654, 172] on span "Non-profits > Supporting Organization" at bounding box center [644, 172] width 131 height 8
click at [716, 172] on icon "Remove Non-profits > Supporting Organization" at bounding box center [718, 172] width 5 height 5
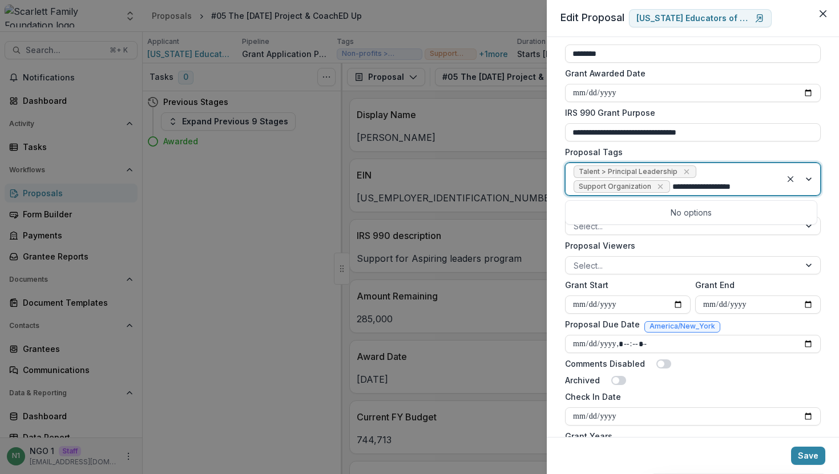
type input "**********"
click at [791, 447] on button "Save" at bounding box center [808, 456] width 34 height 18
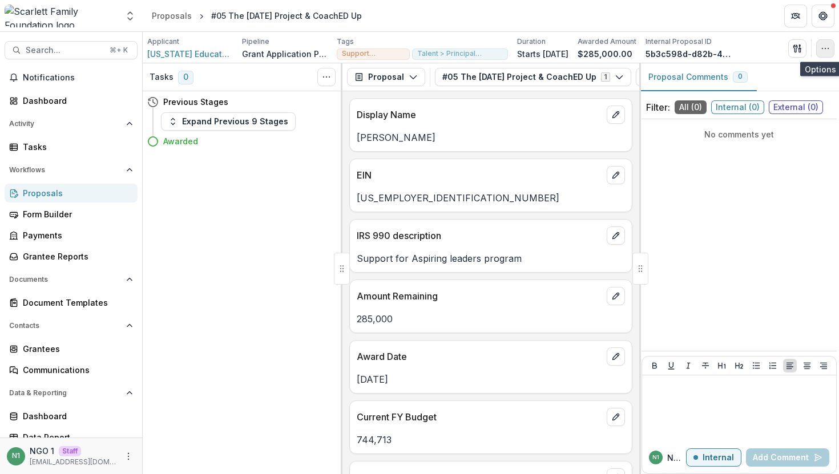
click at [819, 52] on button "button" at bounding box center [825, 48] width 18 height 18
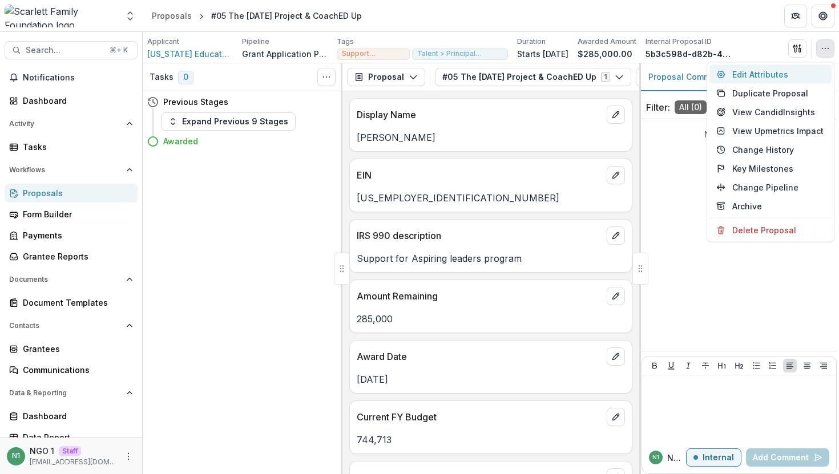
click at [782, 76] on button "Edit Attributes" at bounding box center [771, 74] width 122 height 19
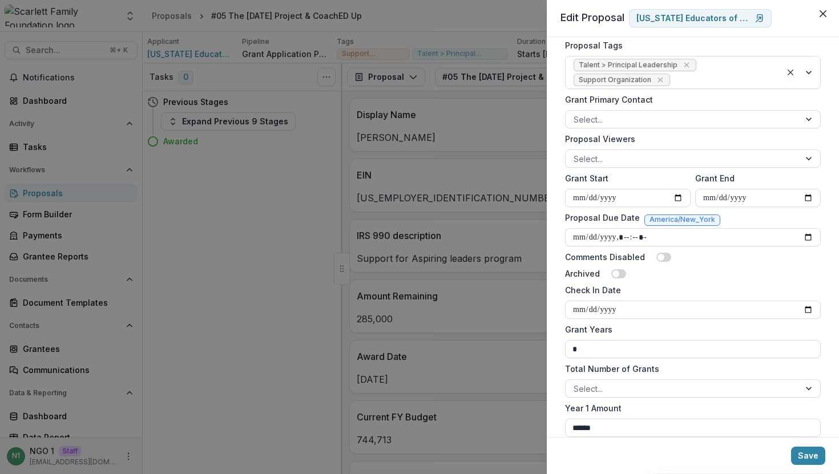
scroll to position [421, 0]
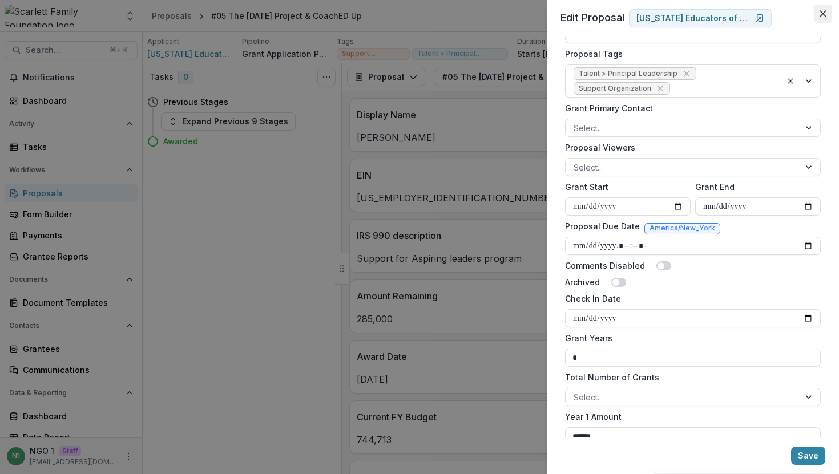
click at [824, 18] on button "Close" at bounding box center [823, 14] width 18 height 18
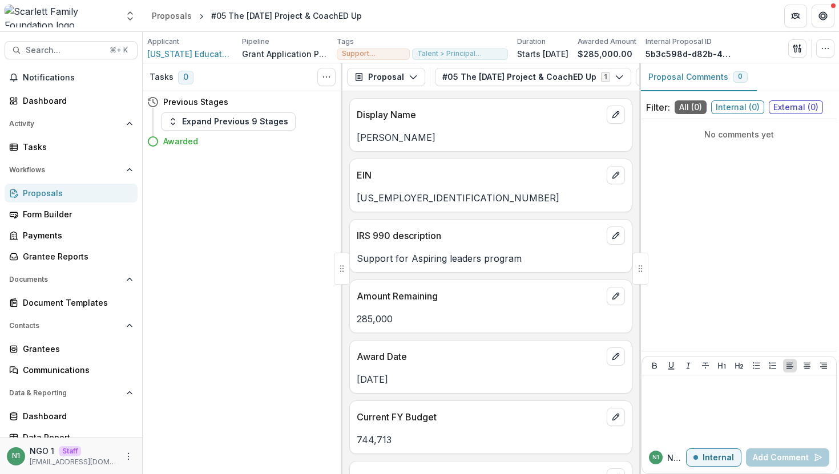
click at [107, 39] on div "Search... ⌘ + K Notifications Dashboard Activity Tasks Workflows Proposals Form…" at bounding box center [71, 253] width 143 height 442
click at [90, 53] on span "Search..." at bounding box center [64, 51] width 77 height 10
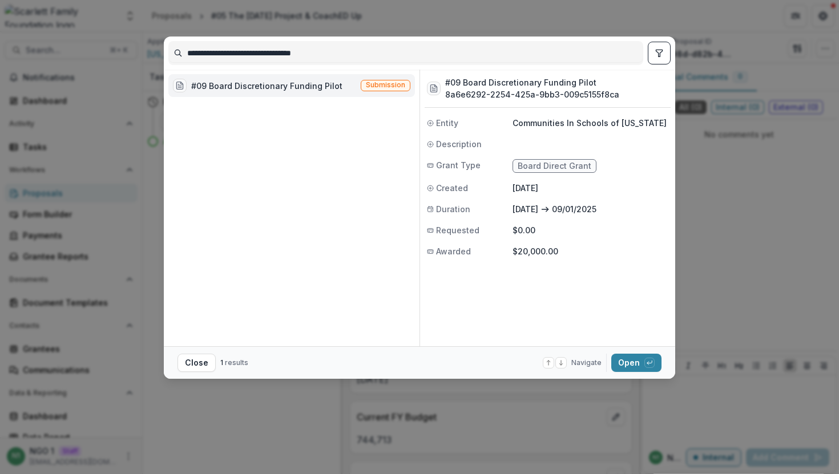
type input "**********"
click at [401, 85] on span "Submission" at bounding box center [385, 85] width 39 height 8
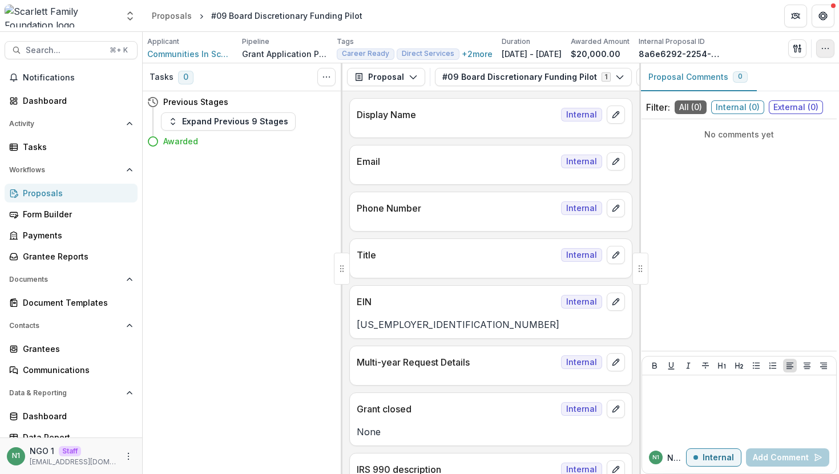
click at [831, 44] on button "button" at bounding box center [825, 48] width 18 height 18
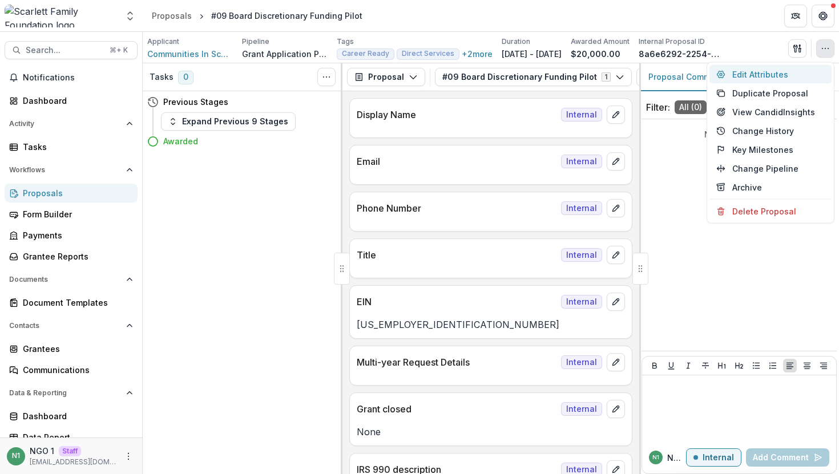
click at [795, 69] on button "Edit Attributes" at bounding box center [771, 74] width 122 height 19
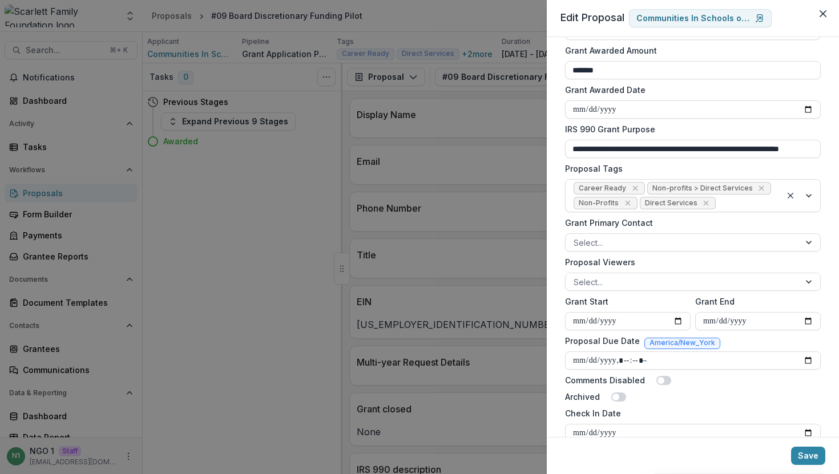
scroll to position [316, 0]
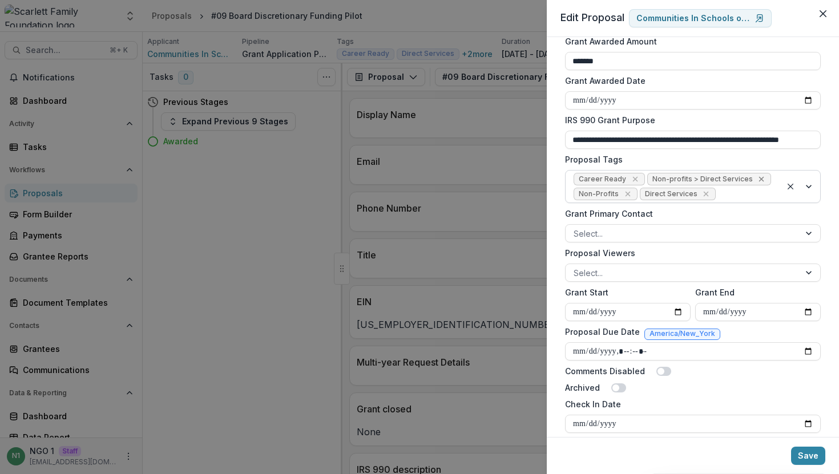
click at [757, 178] on icon "Remove Non-profits > Direct Services" at bounding box center [761, 179] width 9 height 9
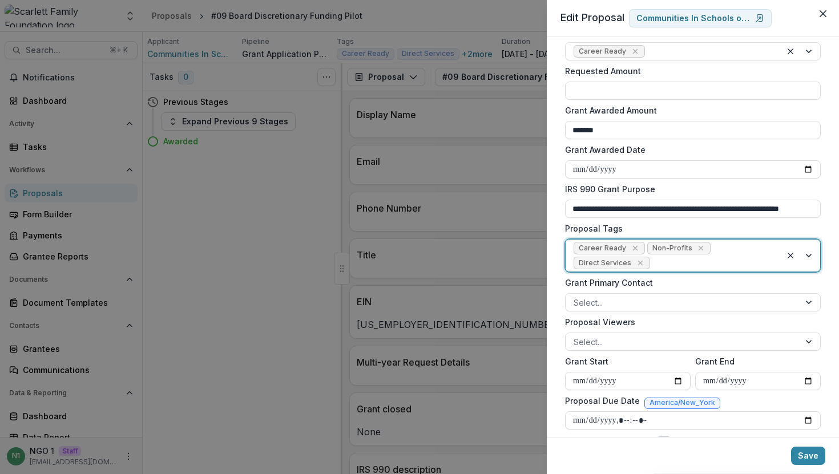
scroll to position [264, 0]
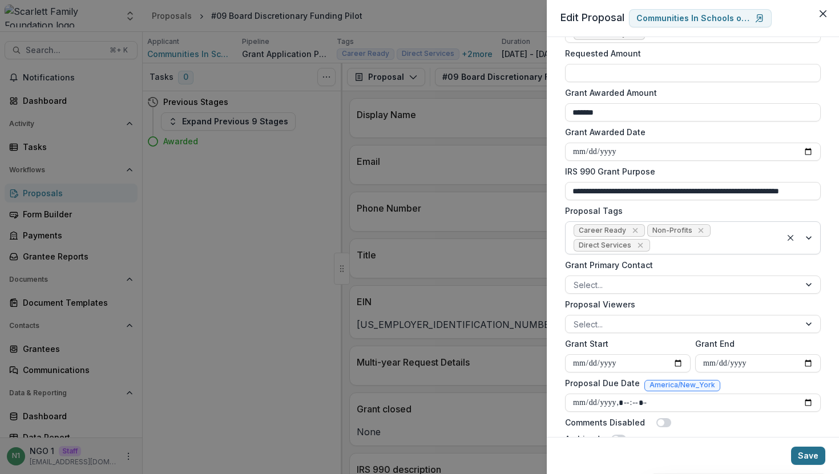
click at [806, 462] on button "Save" at bounding box center [808, 456] width 34 height 18
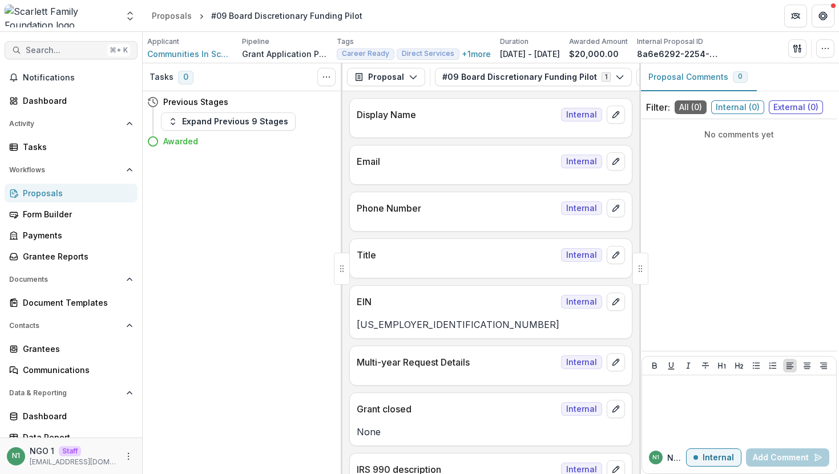
click at [78, 43] on button "Search... ⌘ + K" at bounding box center [71, 50] width 133 height 18
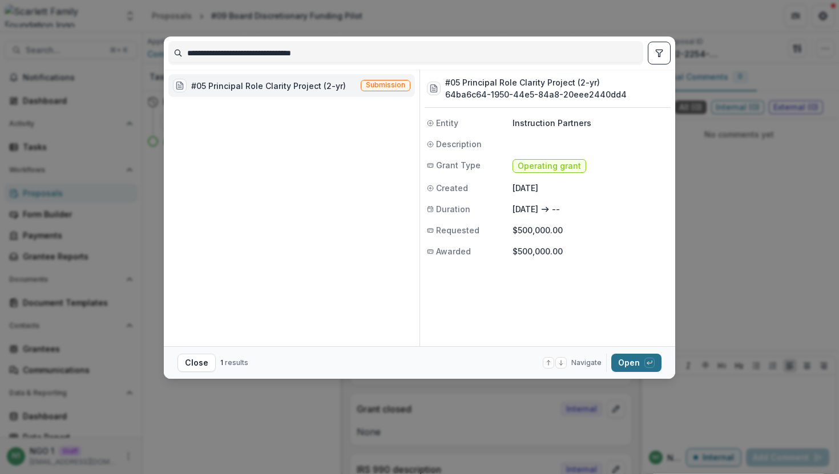
type input "**********"
click at [623, 362] on button "Open with enter key" at bounding box center [636, 363] width 50 height 18
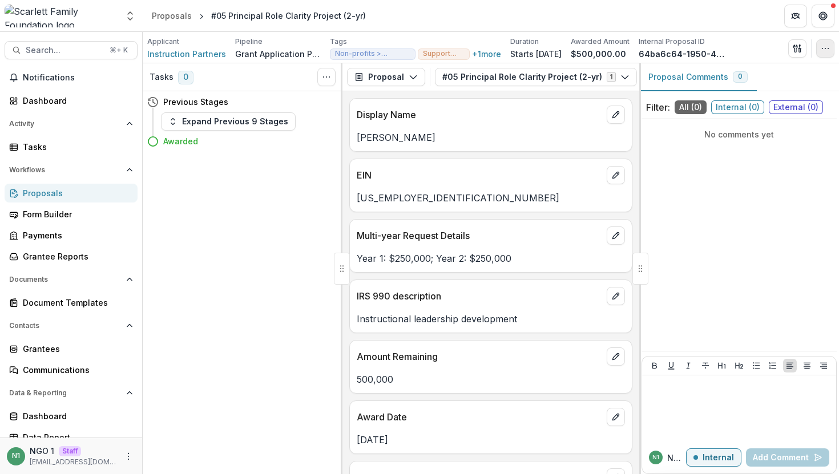
click at [821, 42] on button "button" at bounding box center [825, 48] width 18 height 18
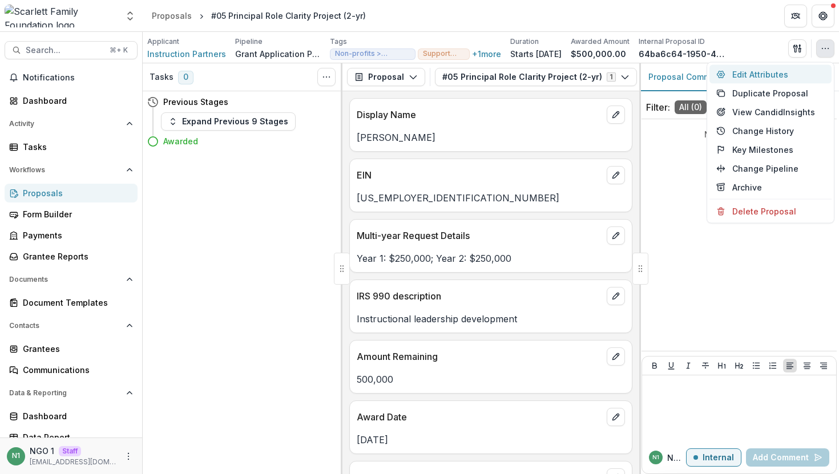
click at [802, 74] on button "Edit Attributes" at bounding box center [771, 74] width 122 height 19
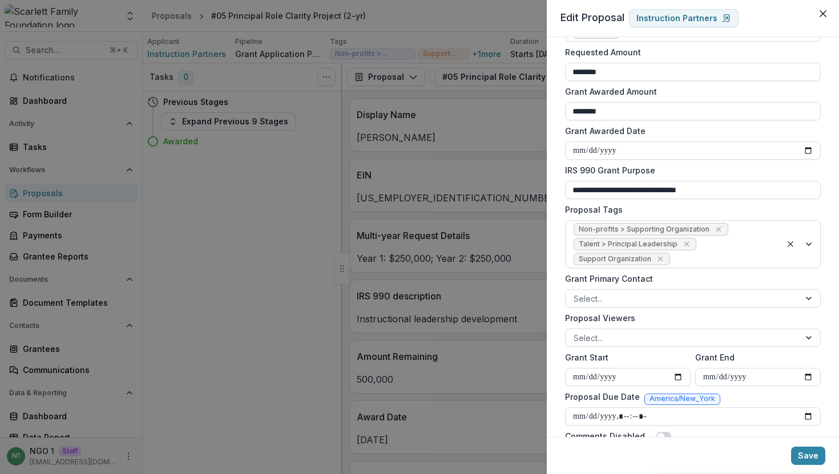
scroll to position [277, 0]
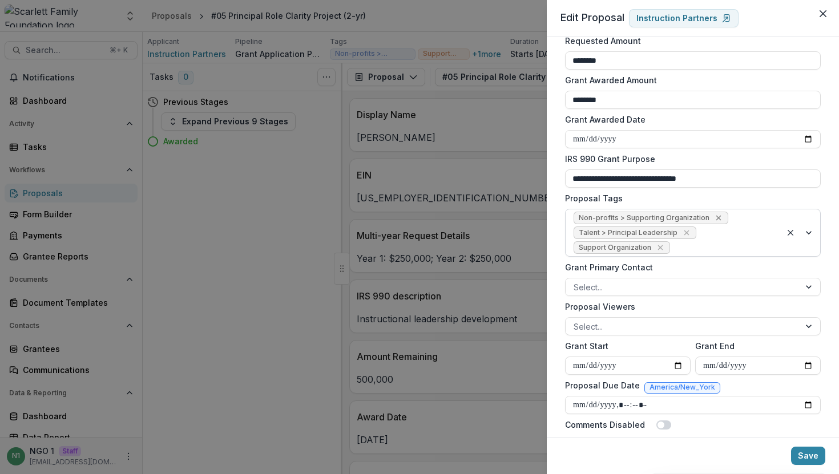
click at [715, 217] on icon "Remove Non-profits > Supporting Organization" at bounding box center [718, 218] width 9 height 9
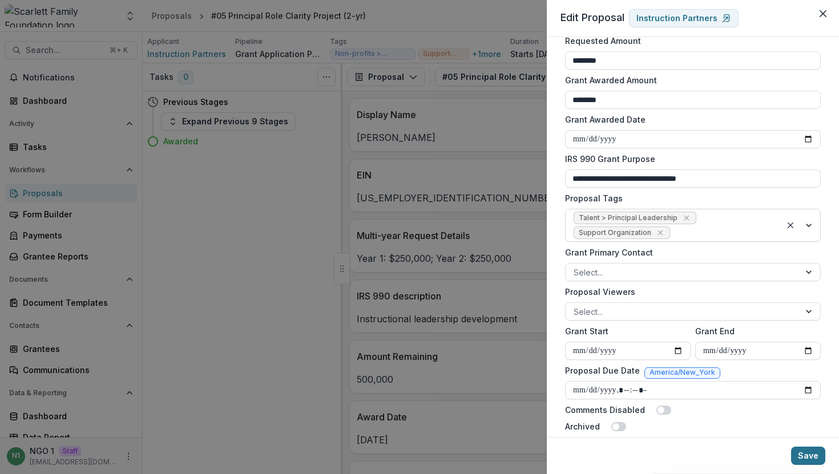
click at [806, 462] on button "Save" at bounding box center [808, 456] width 34 height 18
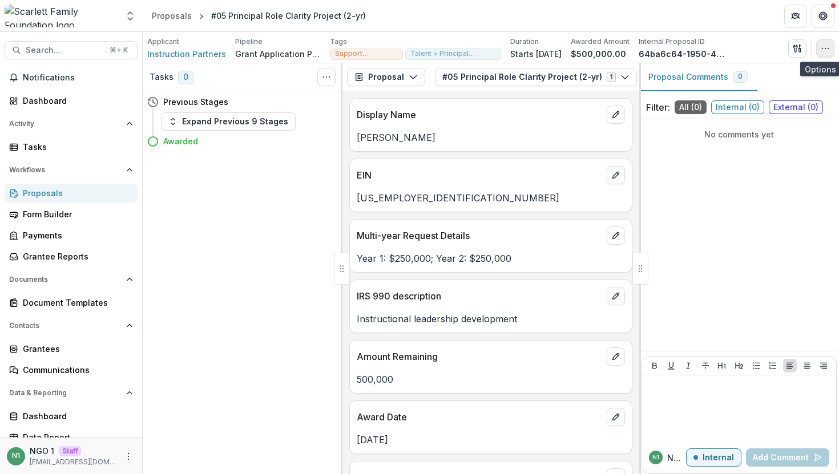
click at [826, 51] on icon "button" at bounding box center [825, 48] width 9 height 9
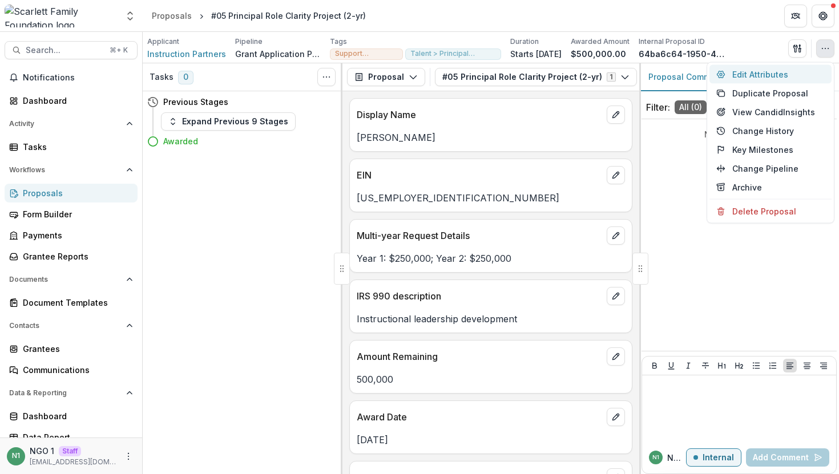
click at [762, 76] on button "Edit Attributes" at bounding box center [771, 74] width 122 height 19
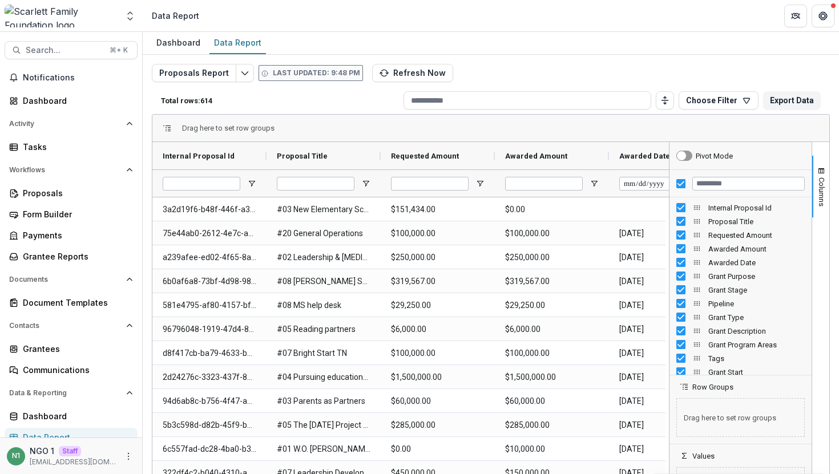
click at [678, 178] on div at bounding box center [741, 183] width 142 height 27
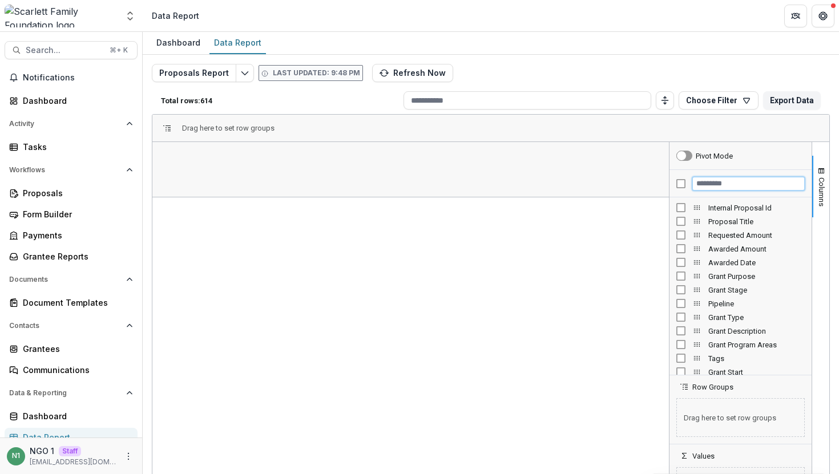
click at [698, 184] on input "Filter Columns Input" at bounding box center [749, 184] width 112 height 14
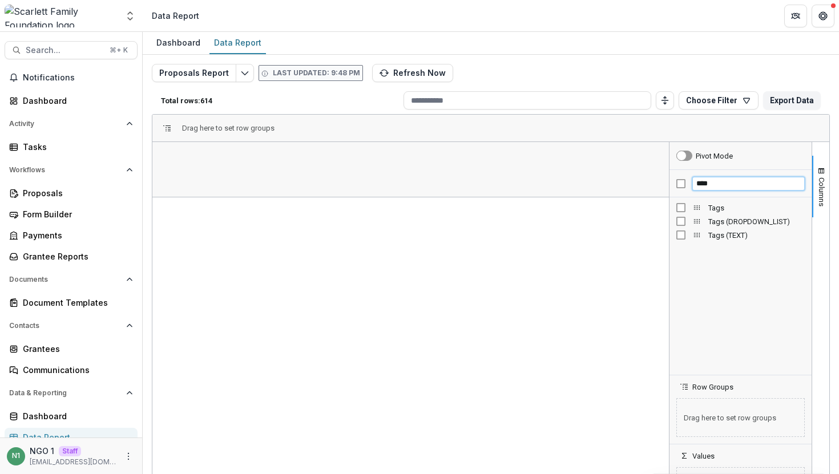
type input "****"
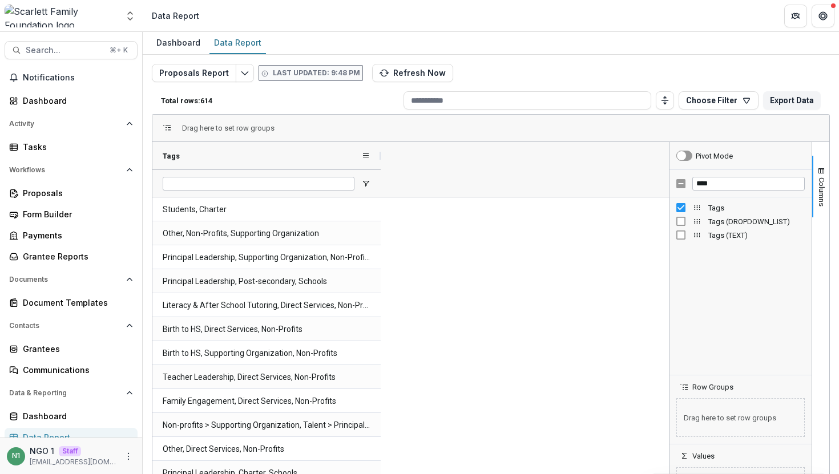
drag, startPoint x: 265, startPoint y: 154, endPoint x: 422, endPoint y: 163, distance: 156.7
click at [383, 163] on div at bounding box center [381, 155] width 5 height 27
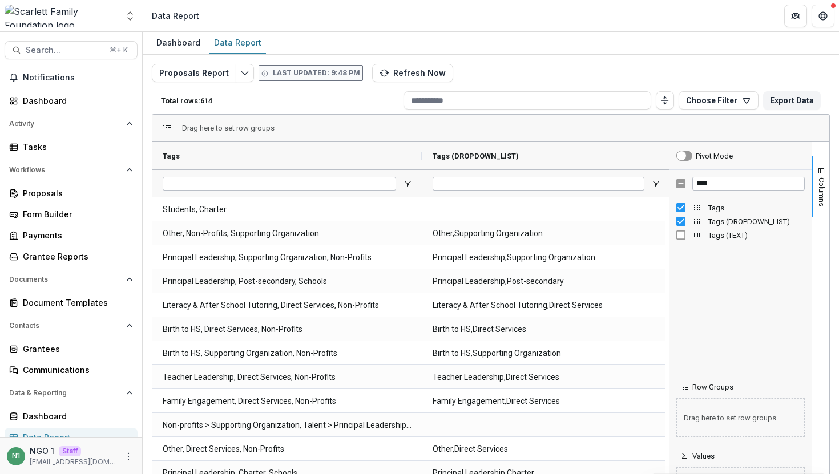
drag, startPoint x: 534, startPoint y: 159, endPoint x: 669, endPoint y: 162, distance: 134.2
click at [669, 162] on div "Tags Tags (DROPDOWN_LIST) Columns" at bounding box center [490, 327] width 677 height 371
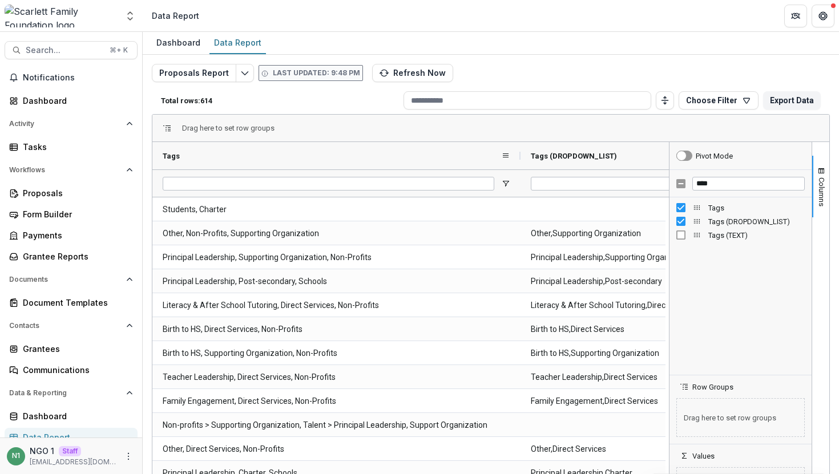
drag, startPoint x: 422, startPoint y: 156, endPoint x: 520, endPoint y: 156, distance: 97.6
click at [520, 156] on div at bounding box center [520, 155] width 5 height 27
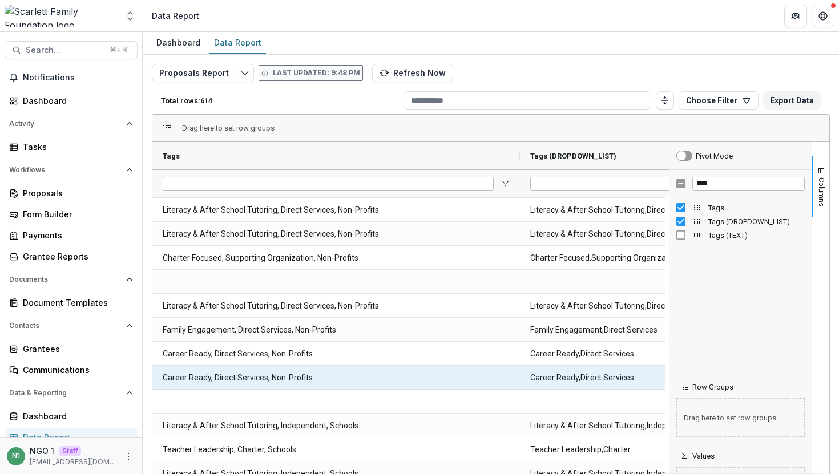
scroll to position [1322, 0]
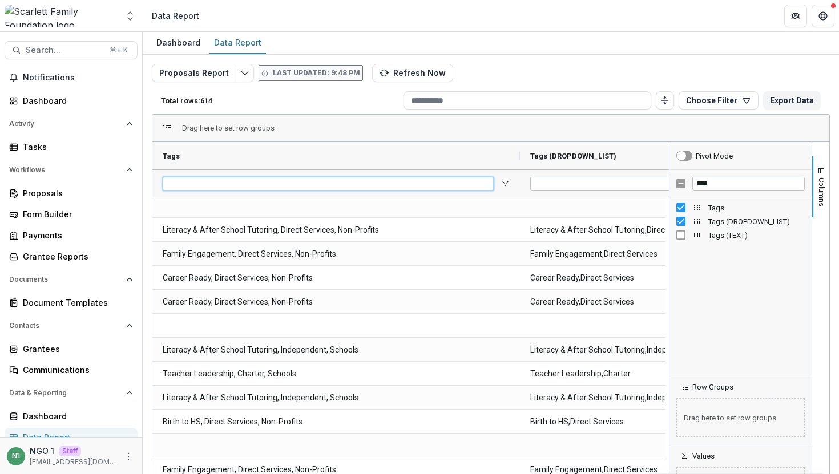
click at [284, 180] on input "Tags Filter Input" at bounding box center [328, 184] width 331 height 14
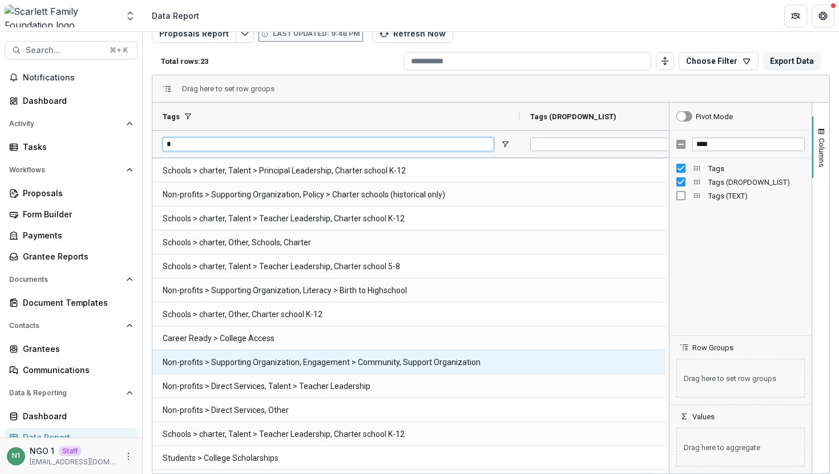
scroll to position [0, 0]
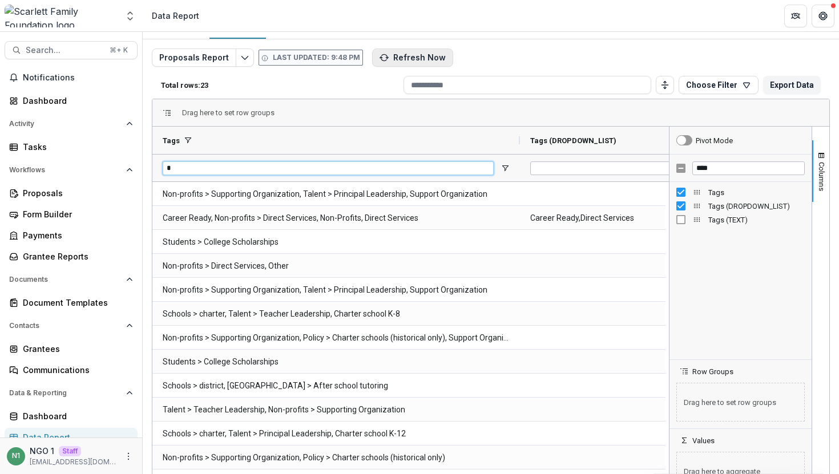
type input "*"
click at [383, 60] on button "Refresh Now" at bounding box center [412, 58] width 81 height 18
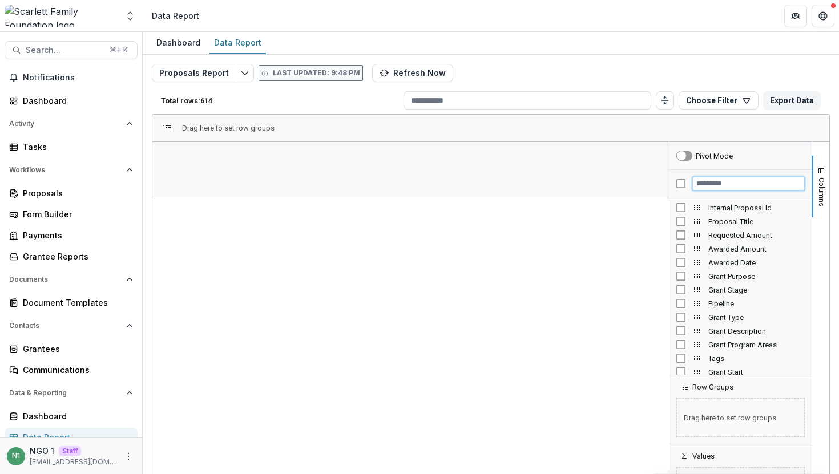
click at [709, 184] on input "Filter Columns Input" at bounding box center [749, 184] width 112 height 14
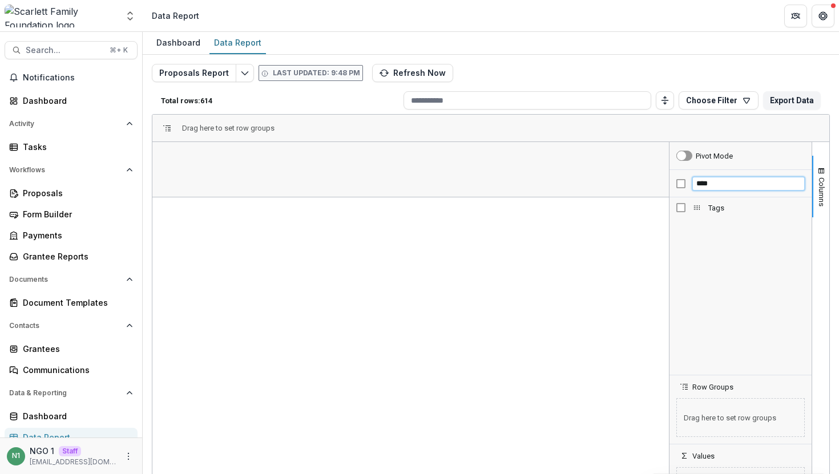
type input "****"
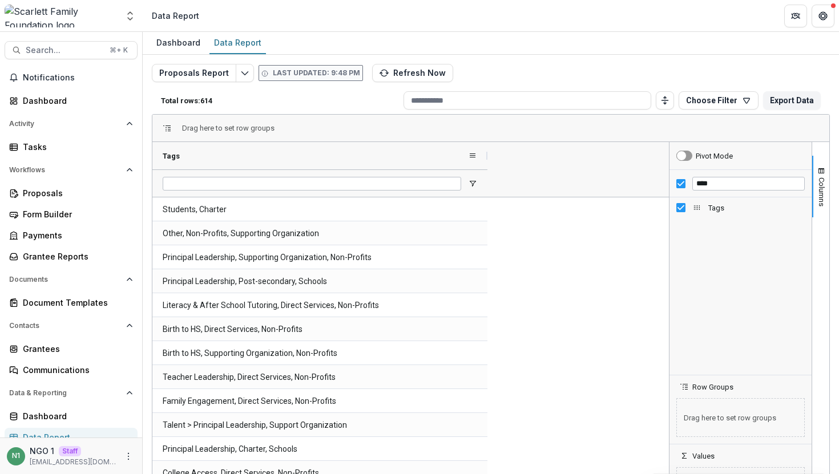
drag, startPoint x: 264, startPoint y: 150, endPoint x: 505, endPoint y: 150, distance: 240.4
click at [490, 150] on div at bounding box center [487, 155] width 5 height 27
click at [307, 179] on input "Tags Filter Input" at bounding box center [321, 184] width 317 height 14
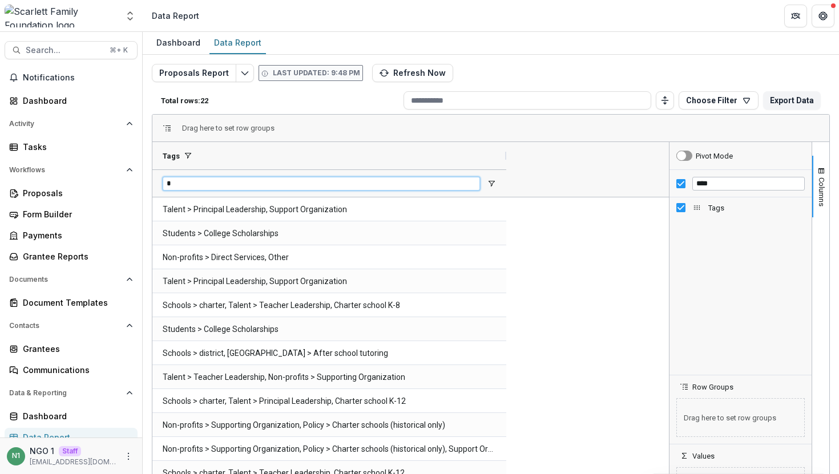
type input "*"
click at [286, 82] on div "Last updated: 9:48 PM Refresh Now" at bounding box center [356, 73] width 195 height 18
click at [379, 79] on button "Refresh Now" at bounding box center [412, 73] width 81 height 18
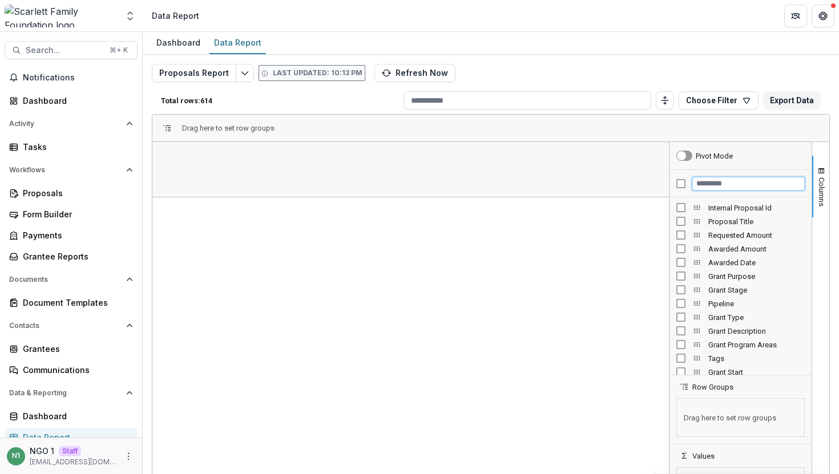
click at [706, 181] on input "Filter Columns Input" at bounding box center [749, 184] width 112 height 14
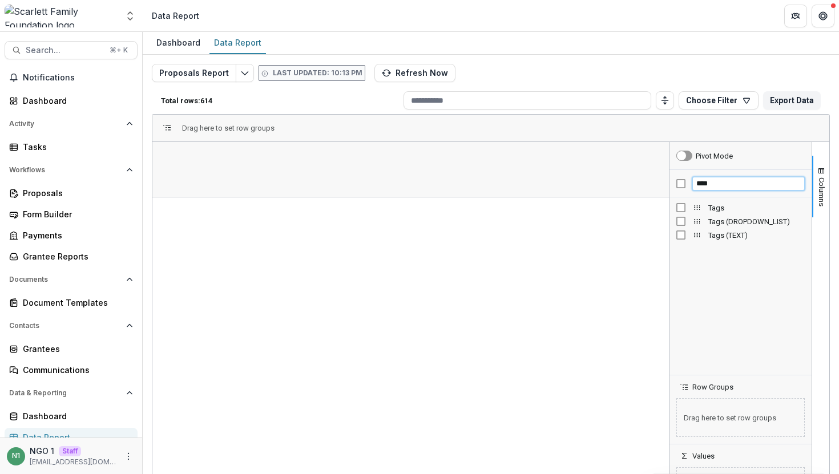
type input "****"
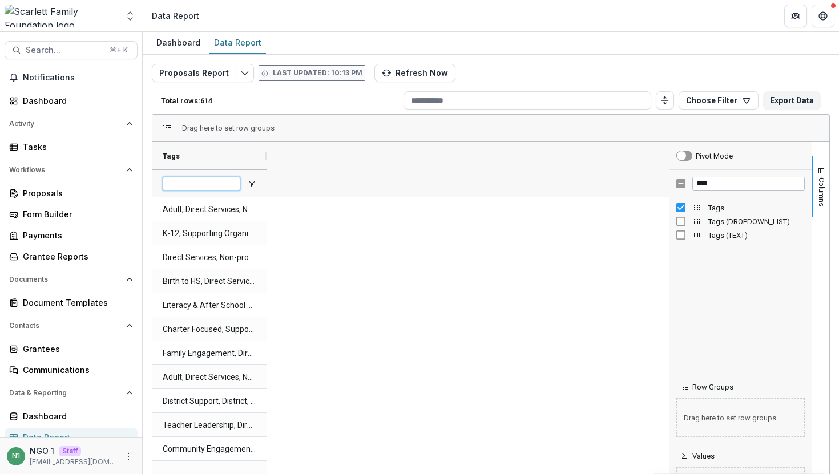
click at [219, 182] on input "Tags Filter Input" at bounding box center [202, 184] width 78 height 14
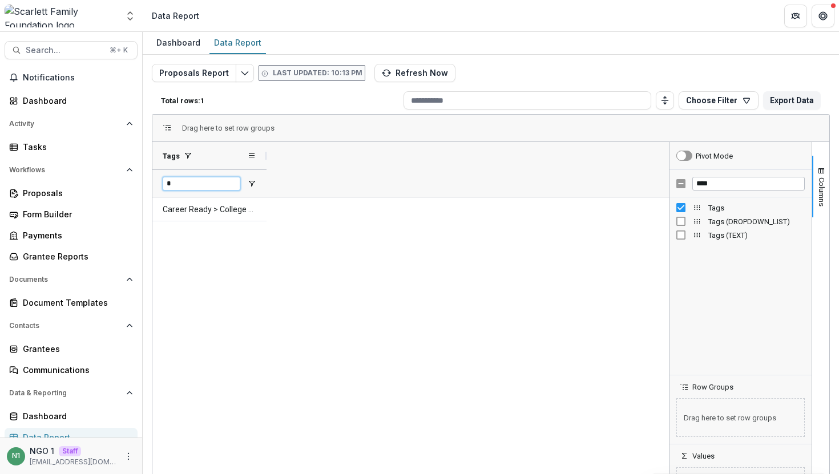
type input "*"
drag, startPoint x: 266, startPoint y: 157, endPoint x: 481, endPoint y: 154, distance: 214.7
click at [481, 154] on div at bounding box center [481, 155] width 5 height 27
drag, startPoint x: 481, startPoint y: 154, endPoint x: 303, endPoint y: 154, distance: 178.1
click at [313, 154] on div at bounding box center [315, 155] width 5 height 27
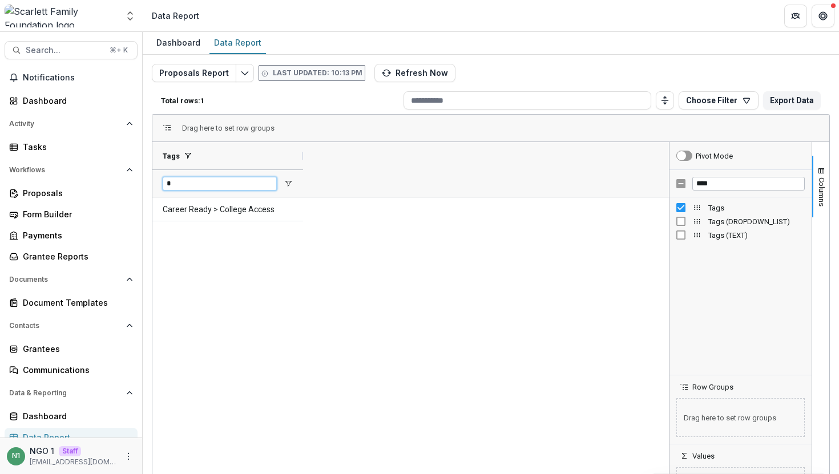
click at [254, 185] on input "*" at bounding box center [220, 184] width 114 height 14
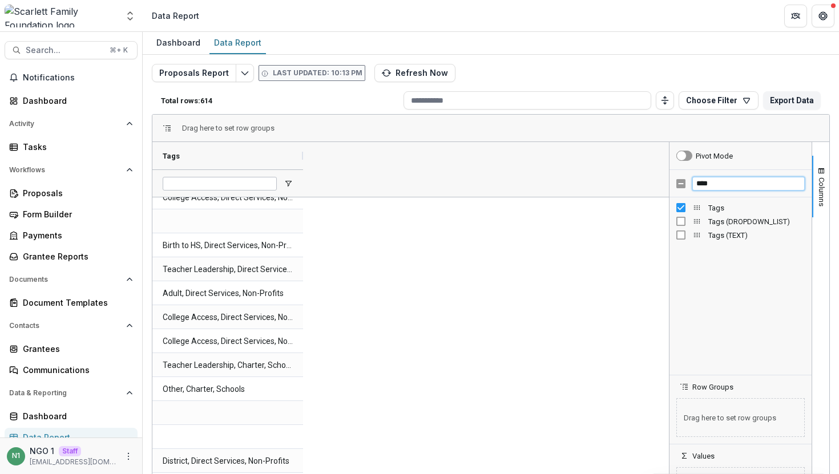
click at [710, 188] on input "****" at bounding box center [749, 184] width 112 height 14
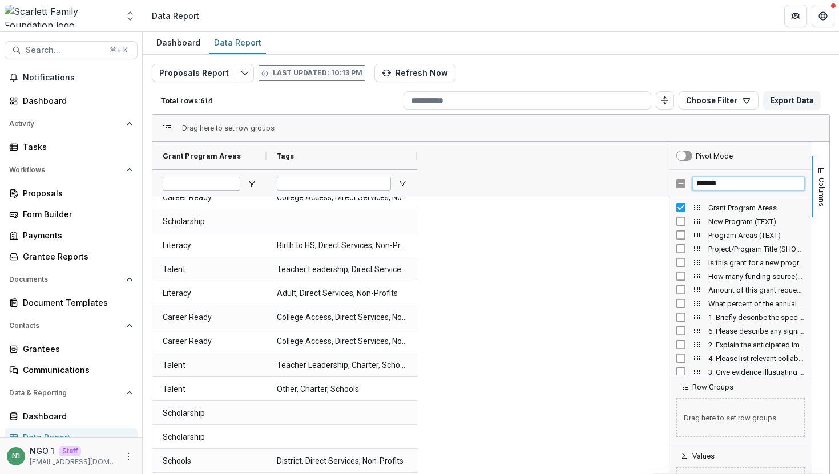
click at [723, 182] on input "*******" at bounding box center [749, 184] width 112 height 14
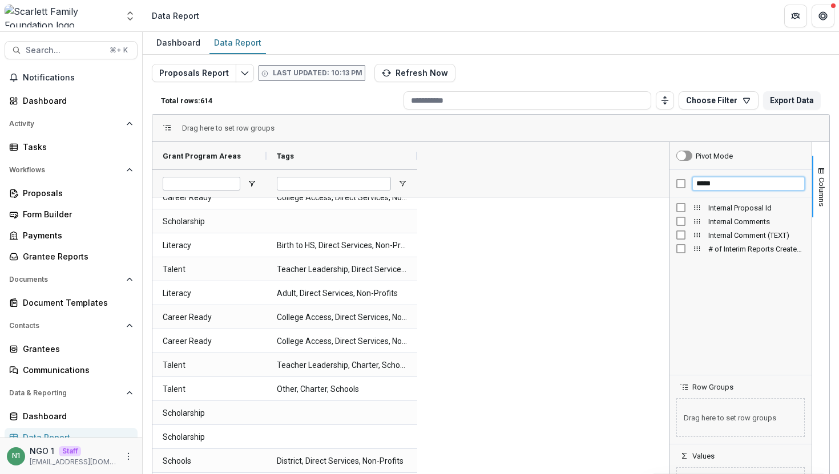
type input "*****"
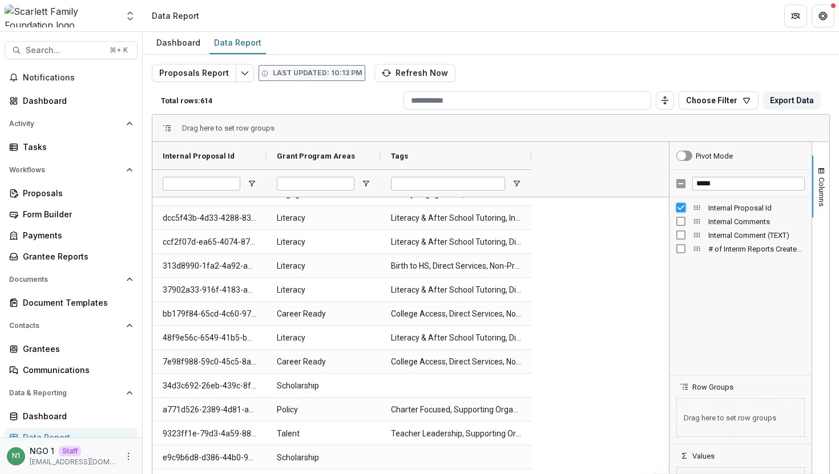
scroll to position [2542, 0]
